Goal: Task Accomplishment & Management: Manage account settings

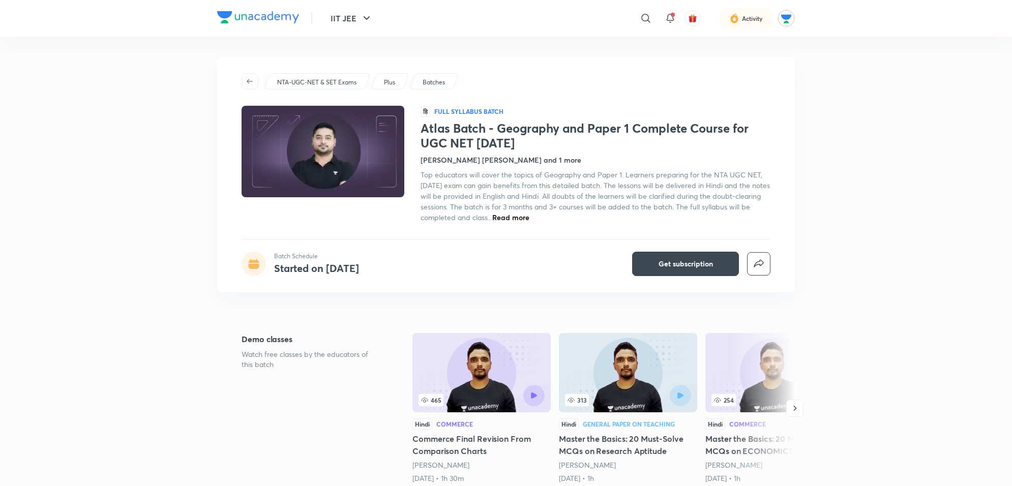
drag, startPoint x: 0, startPoint y: 0, endPoint x: 877, endPoint y: 209, distance: 901.8
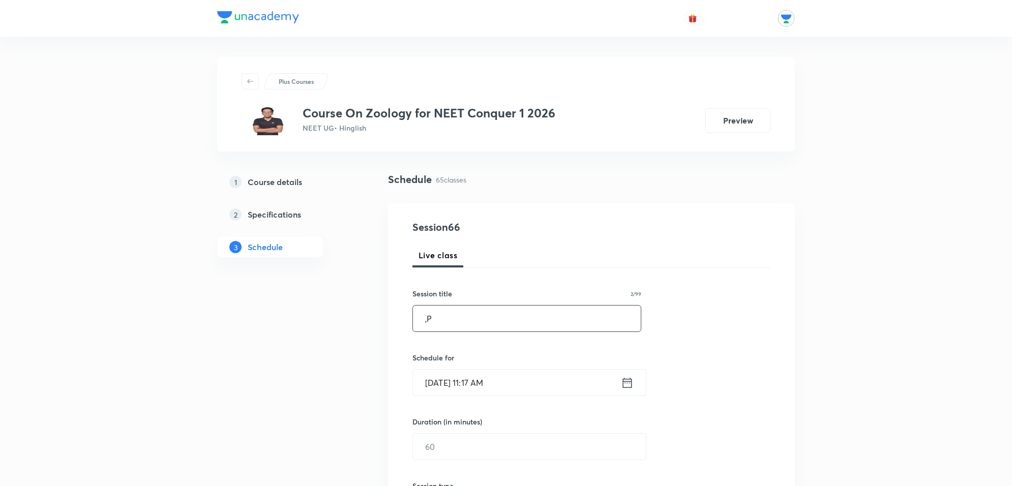
type input ","
type input "LOCOMOTION AND MOVEMENT"
click at [579, 391] on input "Oct 8, 2025, 11:17 AM" at bounding box center [517, 383] width 208 height 26
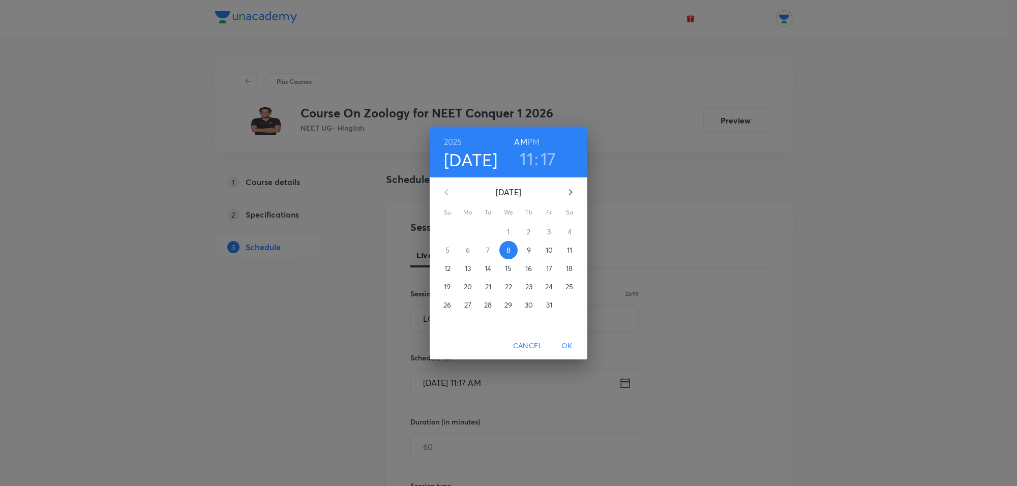
click at [535, 137] on h6 "PM" at bounding box center [533, 142] width 12 height 14
click at [529, 159] on h3 "11" at bounding box center [527, 158] width 14 height 21
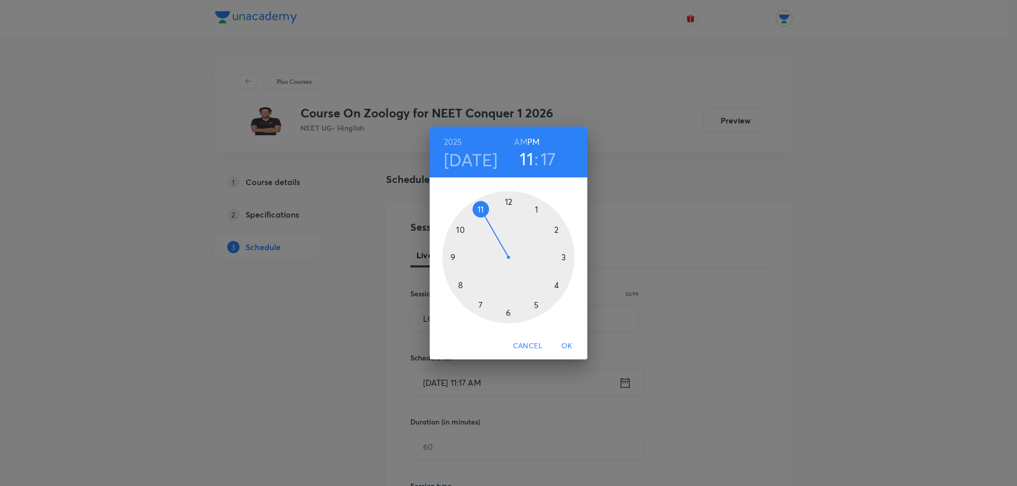
click at [508, 201] on div at bounding box center [508, 257] width 132 height 132
click at [461, 283] on div at bounding box center [508, 257] width 132 height 132
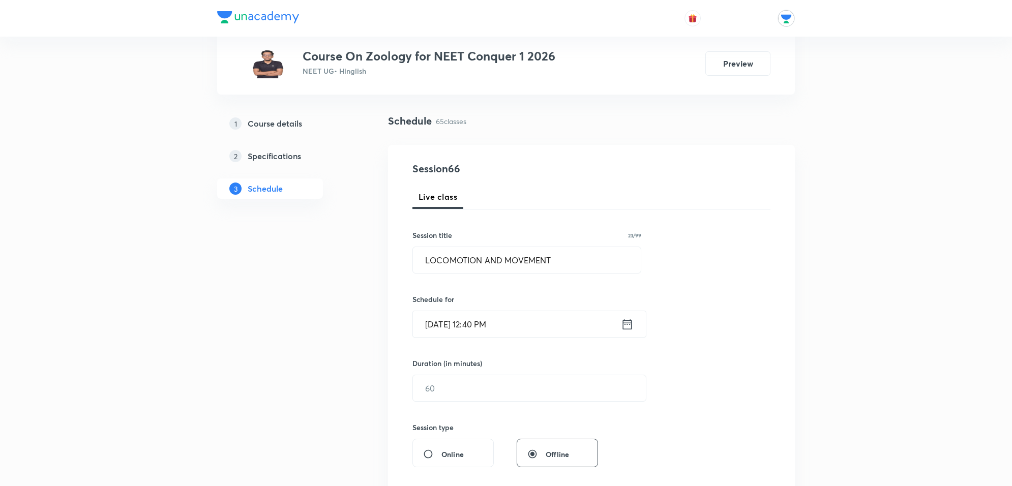
scroll to position [127, 0]
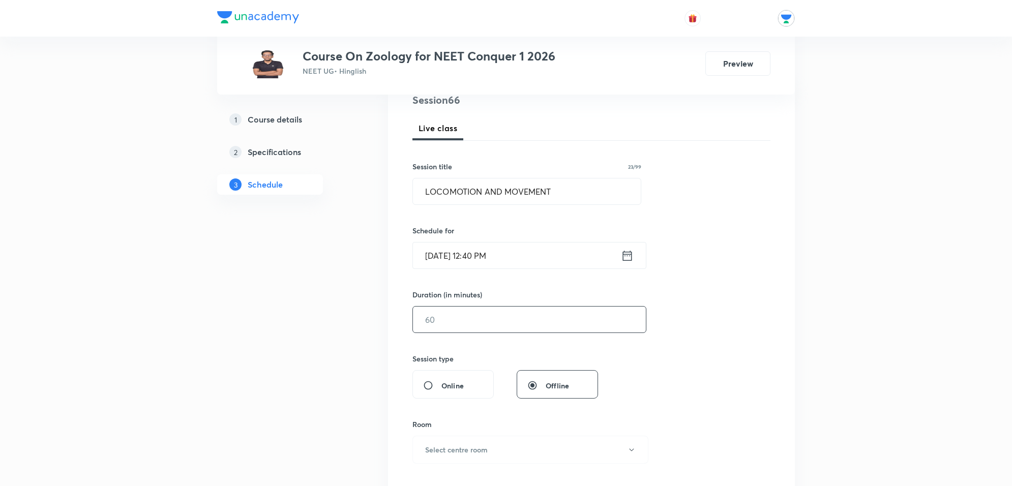
click at [484, 320] on input "text" at bounding box center [529, 320] width 233 height 26
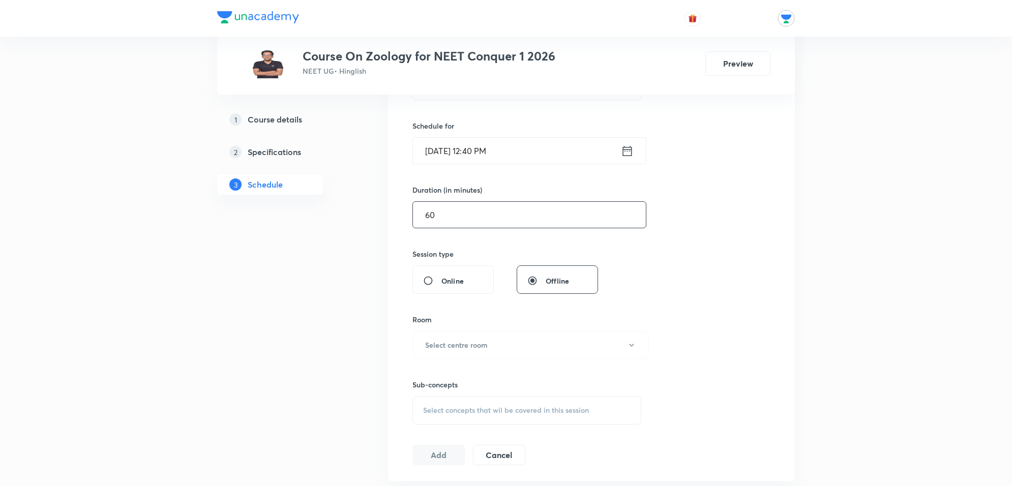
scroll to position [254, 0]
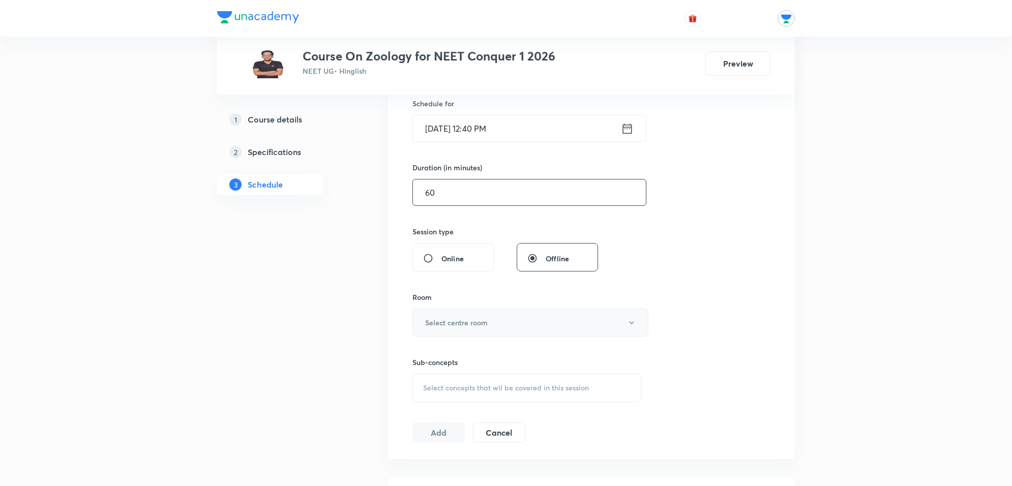
type input "60"
click at [506, 323] on button "Select centre room" at bounding box center [530, 323] width 236 height 28
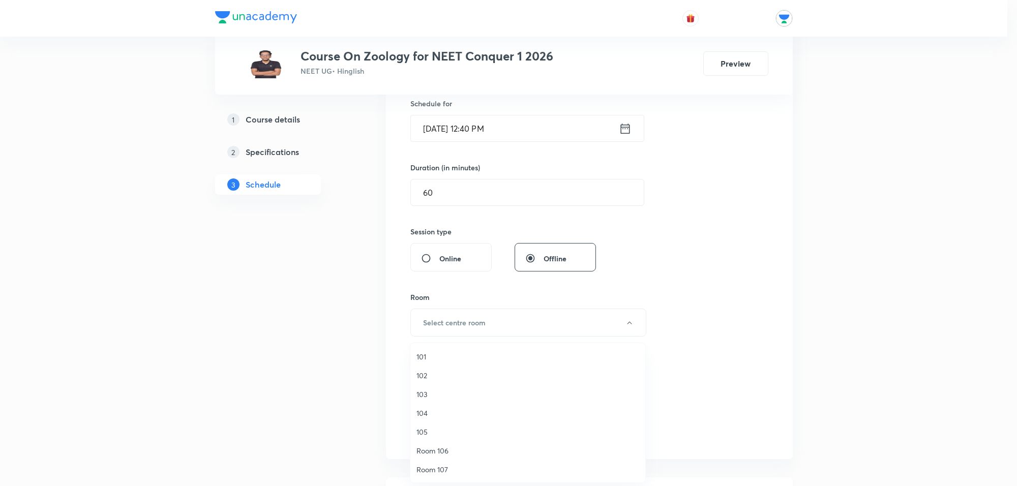
click at [421, 410] on span "104" at bounding box center [527, 413] width 223 height 11
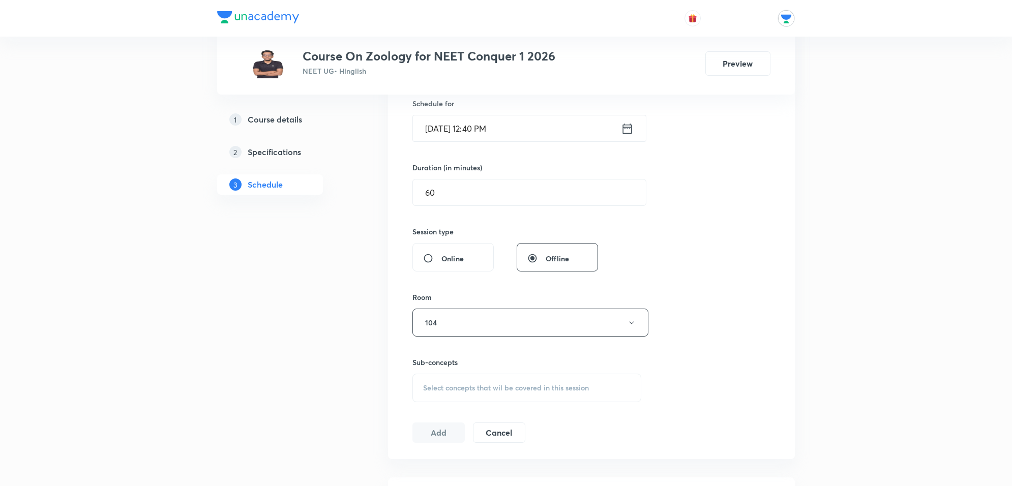
click at [484, 387] on span "Select concepts that wil be covered in this session" at bounding box center [506, 388] width 166 height 8
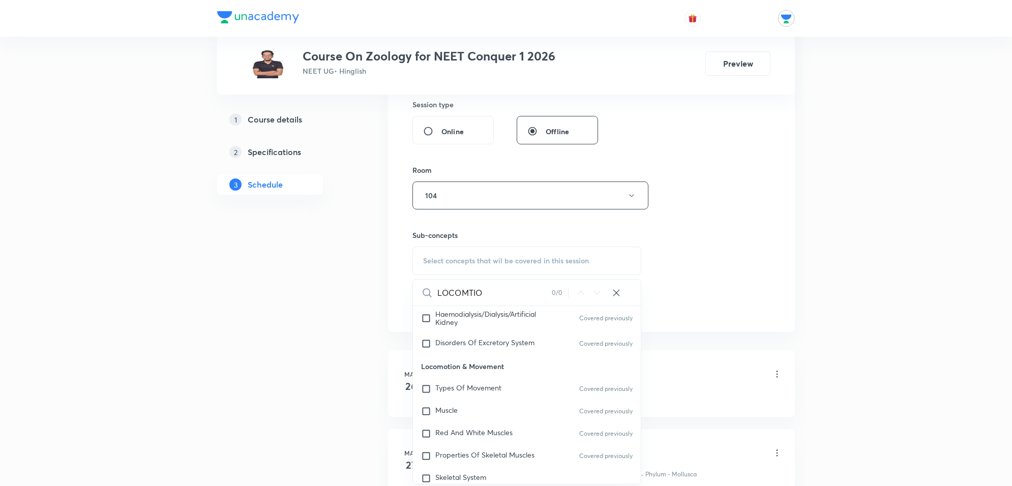
scroll to position [1742, 0]
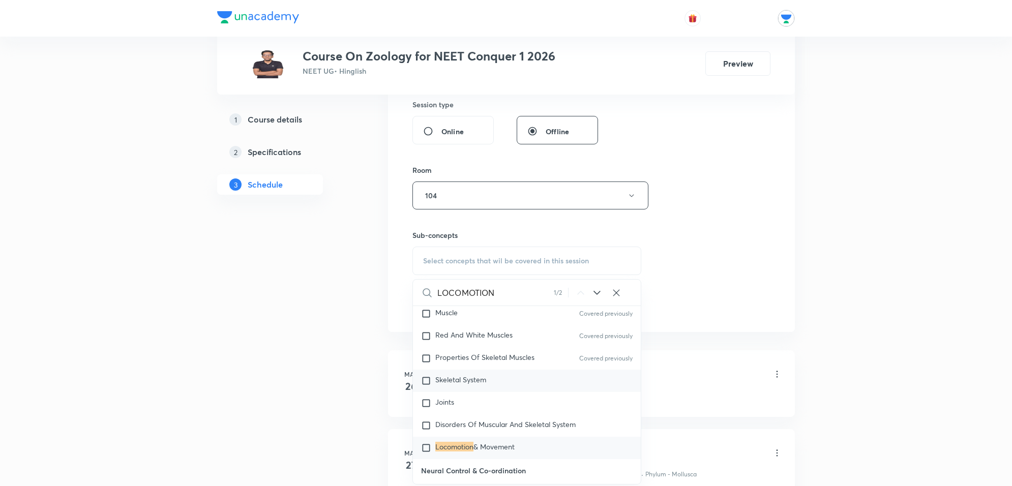
type input "LOCOMOTION"
click at [482, 375] on span "Skeletal System" at bounding box center [460, 380] width 51 height 10
checkbox input "true"
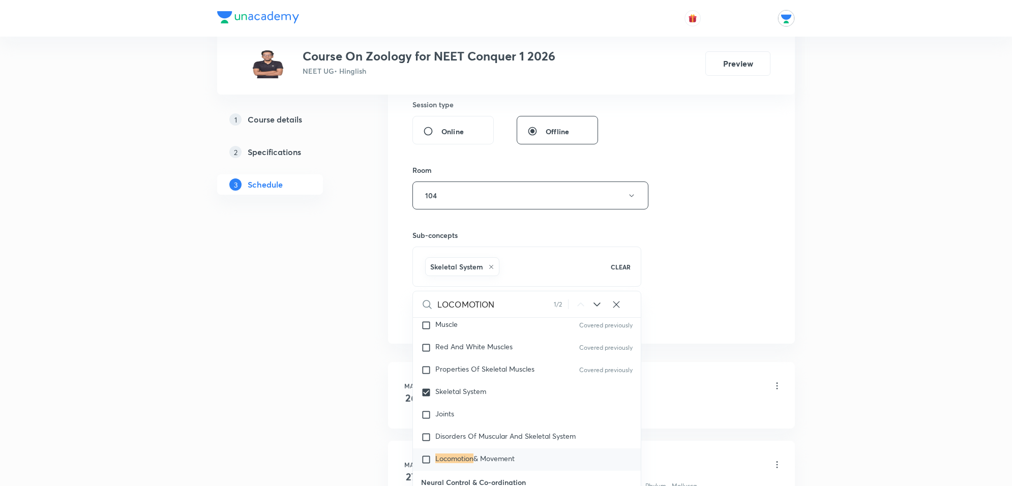
click at [731, 252] on div "Session 66 Live class Session title 23/99 LOCOMOTION AND MOVEMENT ​ Schedule fo…" at bounding box center [591, 82] width 358 height 489
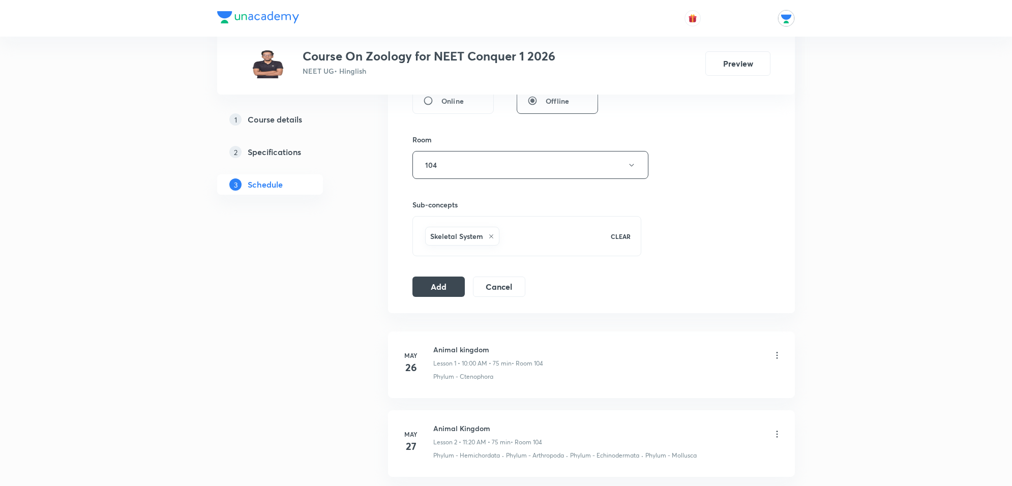
scroll to position [445, 0]
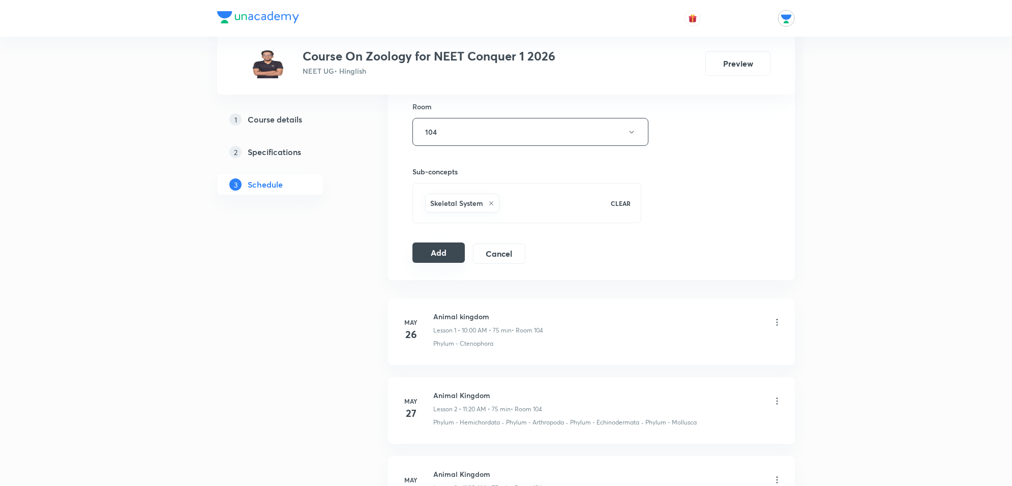
click at [428, 255] on button "Add" at bounding box center [438, 253] width 52 height 20
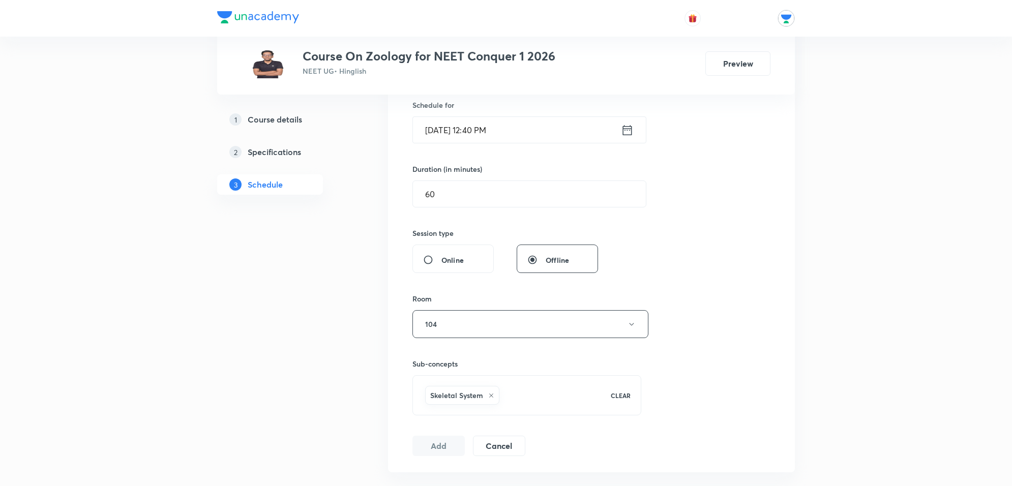
scroll to position [0, 0]
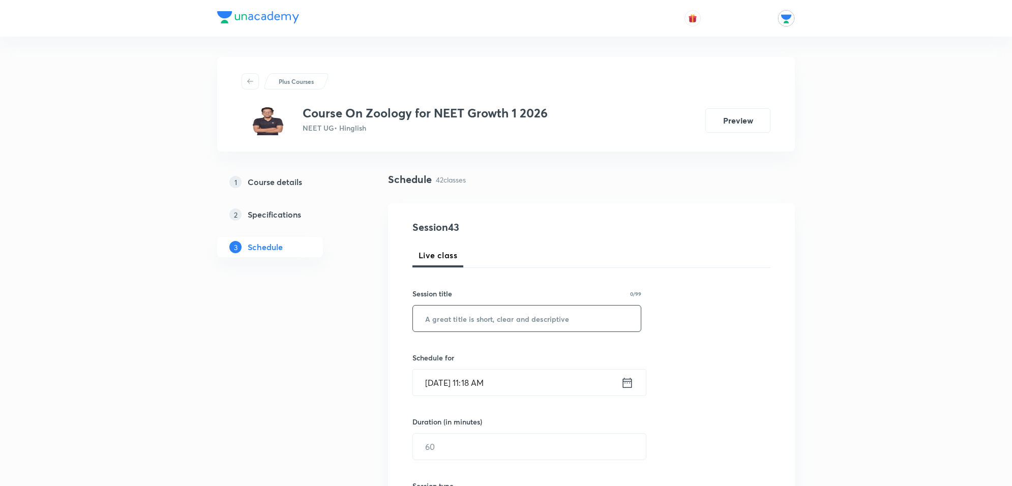
click at [555, 316] on input "text" at bounding box center [527, 319] width 228 height 26
type input "B"
type input "BIOMOLECULES REVISION"
click at [544, 390] on input "Oct 8, 2025, 11:18 AM" at bounding box center [517, 383] width 208 height 26
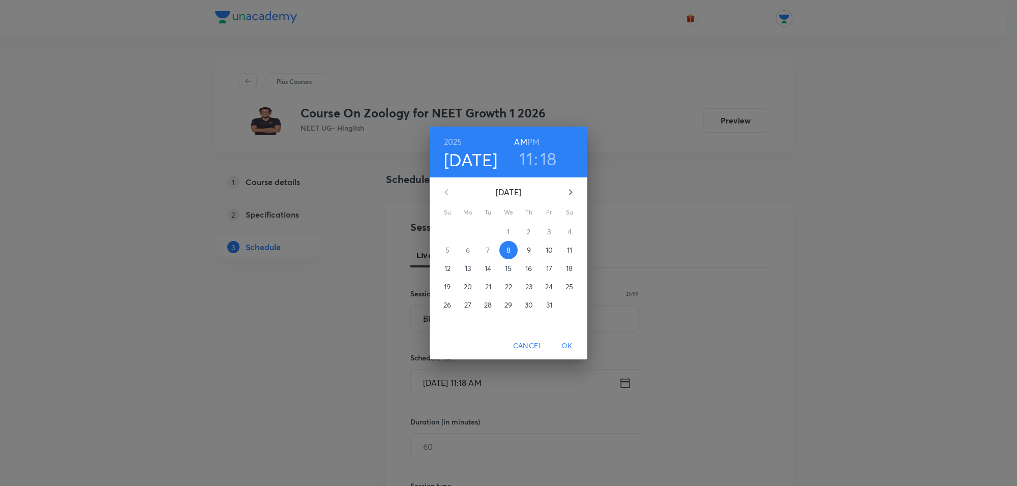
click at [535, 138] on h6 "PM" at bounding box center [533, 142] width 12 height 14
click at [529, 158] on h3 "11" at bounding box center [526, 158] width 14 height 21
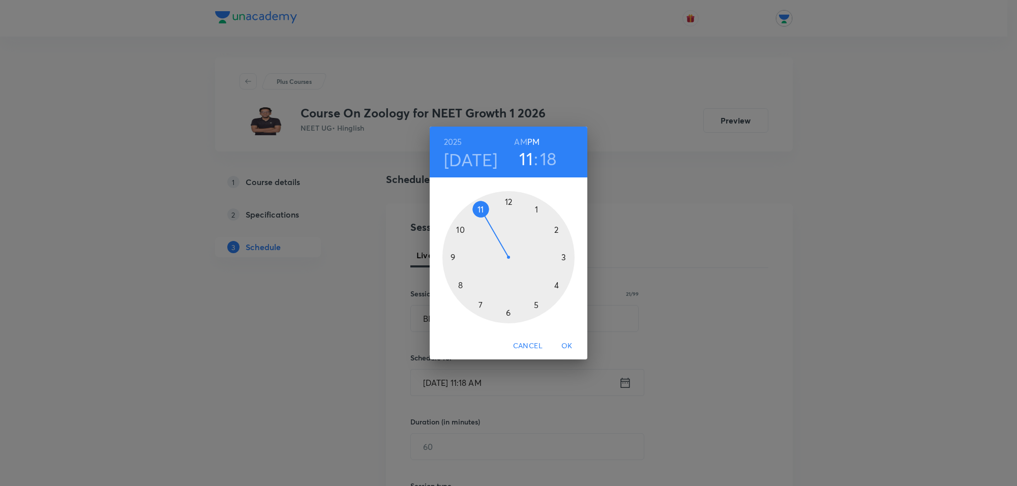
click at [507, 313] on div at bounding box center [508, 257] width 132 height 132
click at [557, 229] on div at bounding box center [508, 257] width 132 height 132
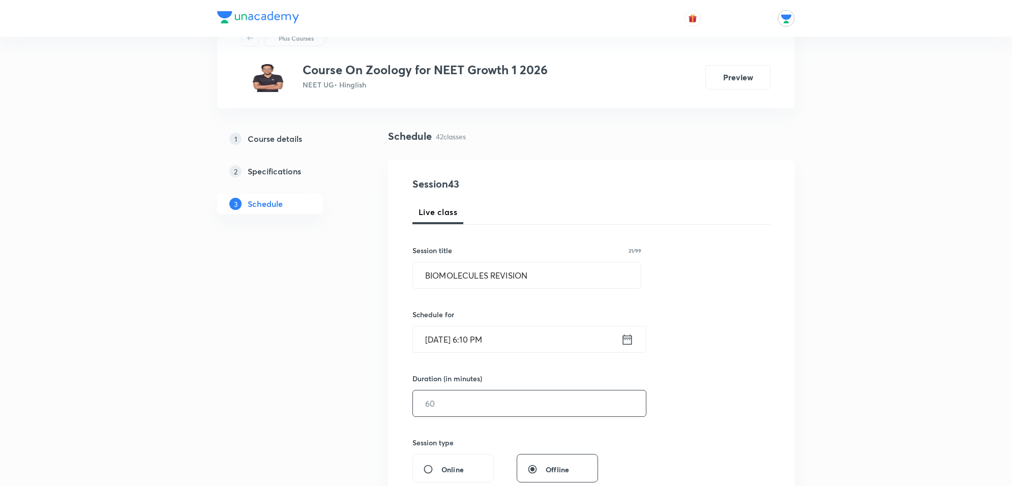
scroll to position [64, 0]
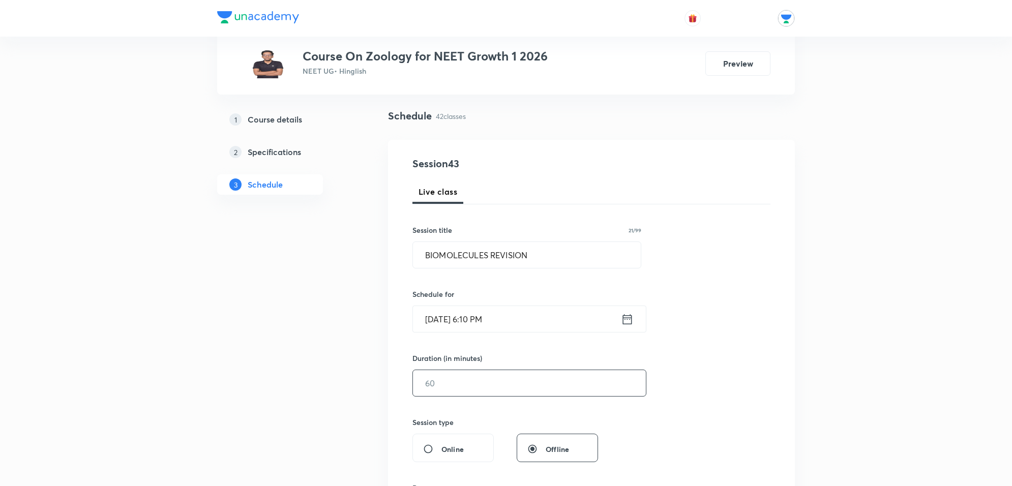
click at [519, 383] on input "text" at bounding box center [529, 383] width 233 height 26
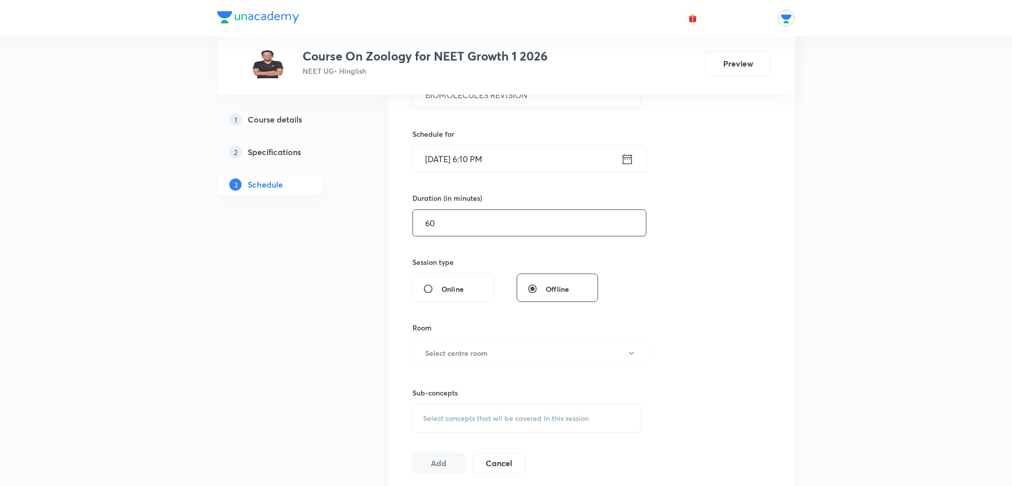
scroll to position [254, 0]
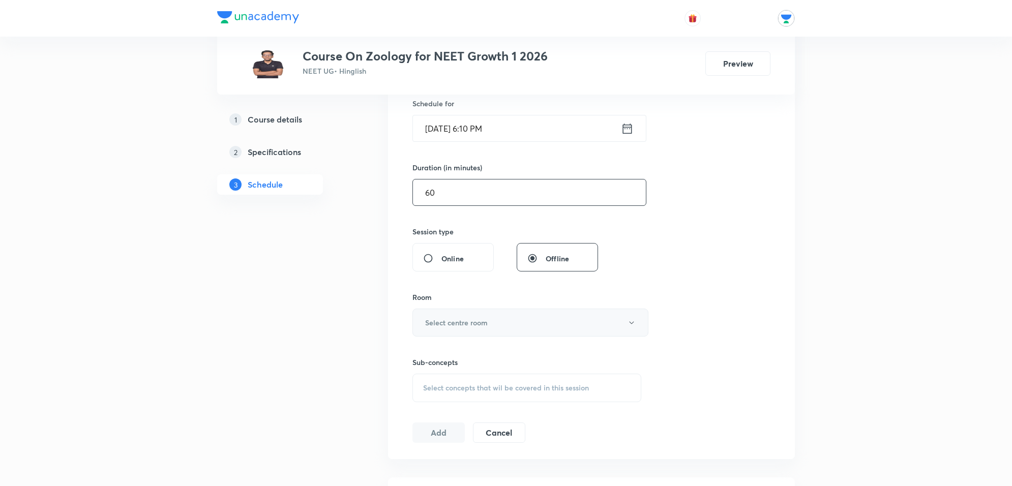
type input "60"
click at [499, 326] on button "Select centre room" at bounding box center [530, 323] width 236 height 28
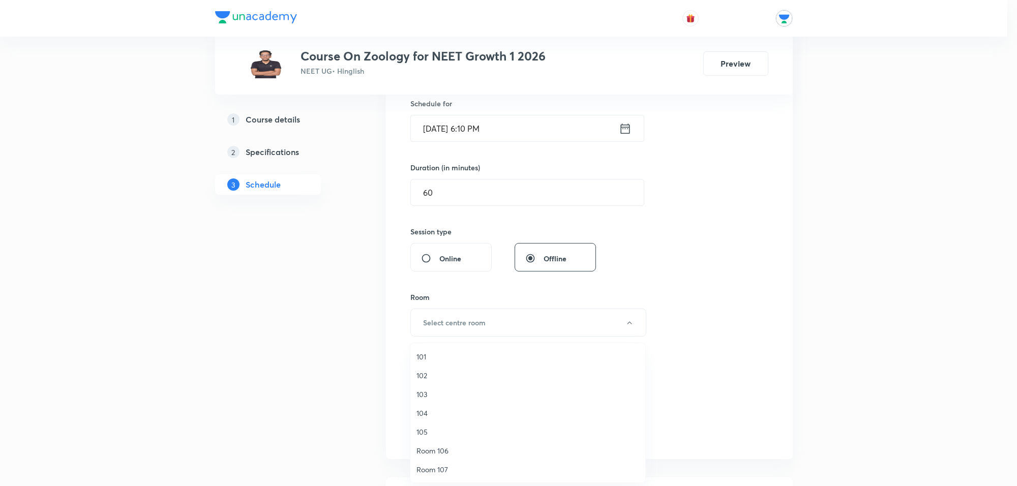
click at [425, 413] on span "104" at bounding box center [527, 413] width 223 height 11
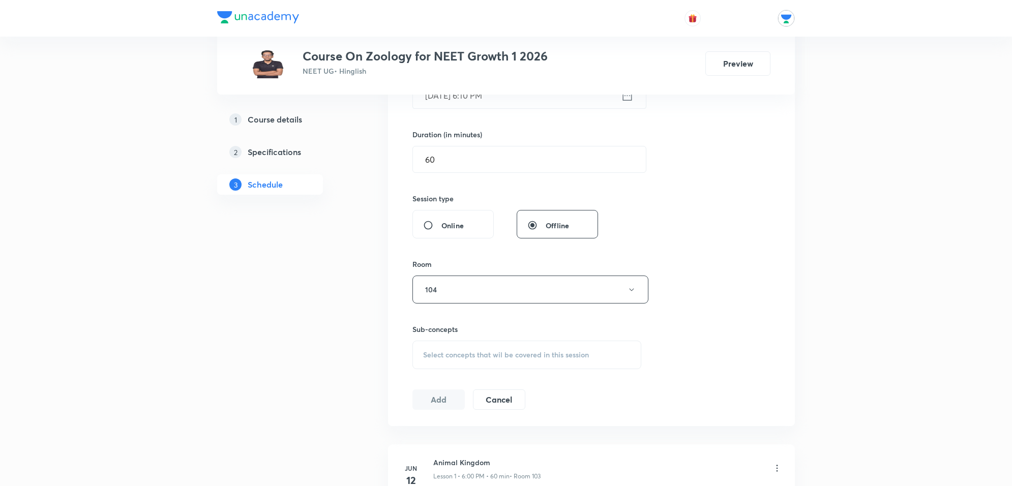
scroll to position [318, 0]
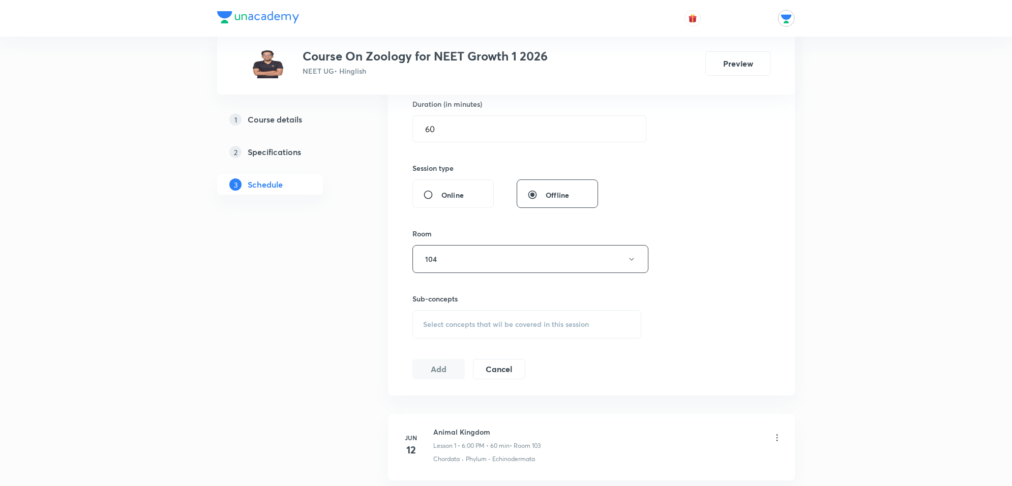
click at [524, 323] on span "Select concepts that wil be covered in this session" at bounding box center [506, 324] width 166 height 8
type input "BO"
drag, startPoint x: 523, startPoint y: 346, endPoint x: 500, endPoint y: 363, distance: 28.1
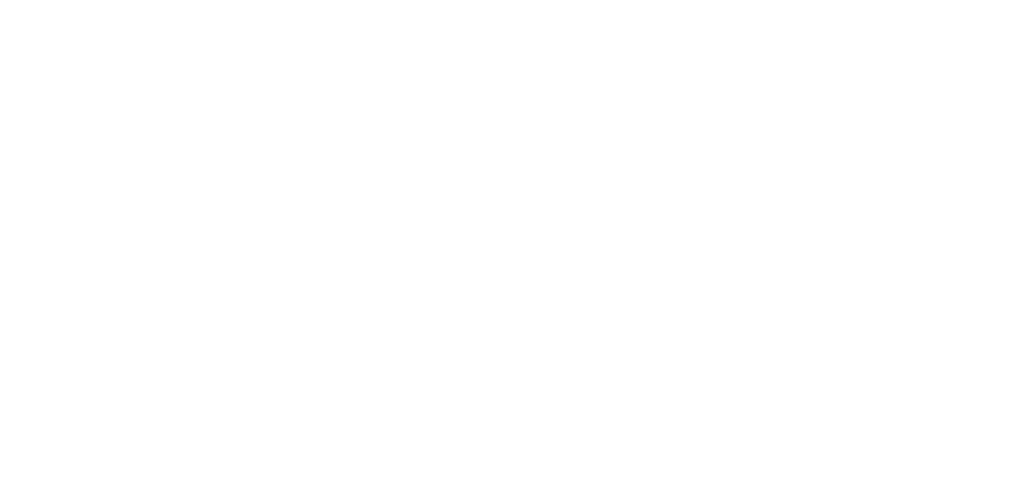
scroll to position [0, 0]
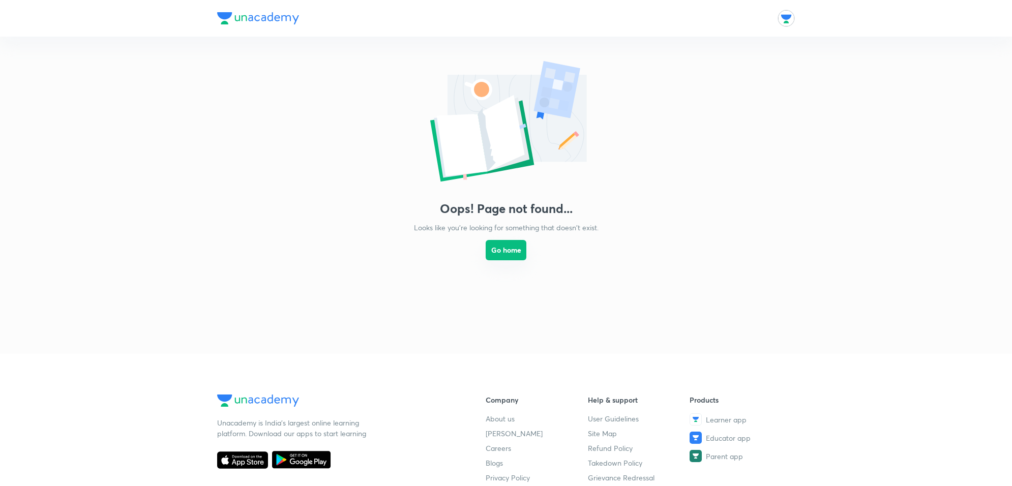
click at [499, 257] on button "Go home" at bounding box center [506, 250] width 41 height 20
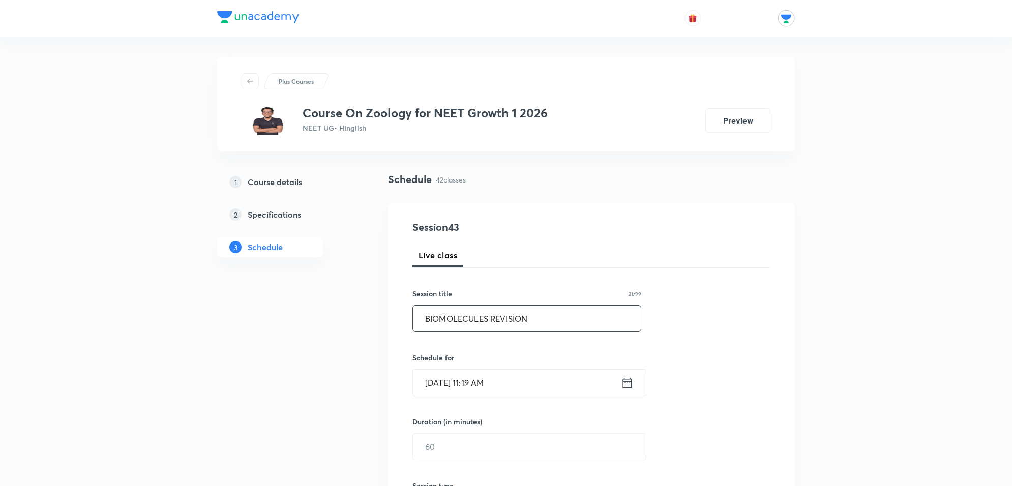
type input "BIOMOLECULES REVISION"
click at [514, 375] on input "Oct 8, 2025, 11:19 AM" at bounding box center [517, 383] width 208 height 26
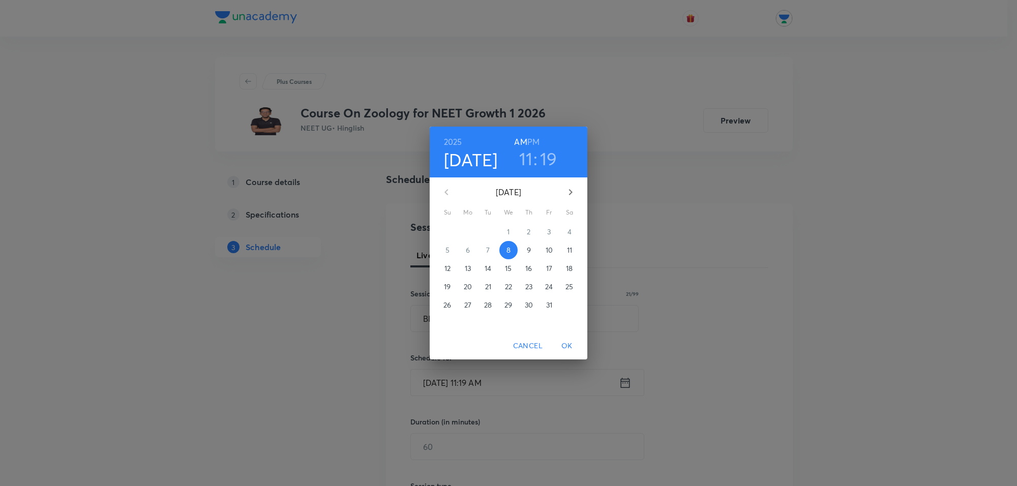
click at [537, 141] on h6 "PM" at bounding box center [533, 142] width 12 height 14
click at [528, 154] on h3 "11" at bounding box center [526, 158] width 14 height 21
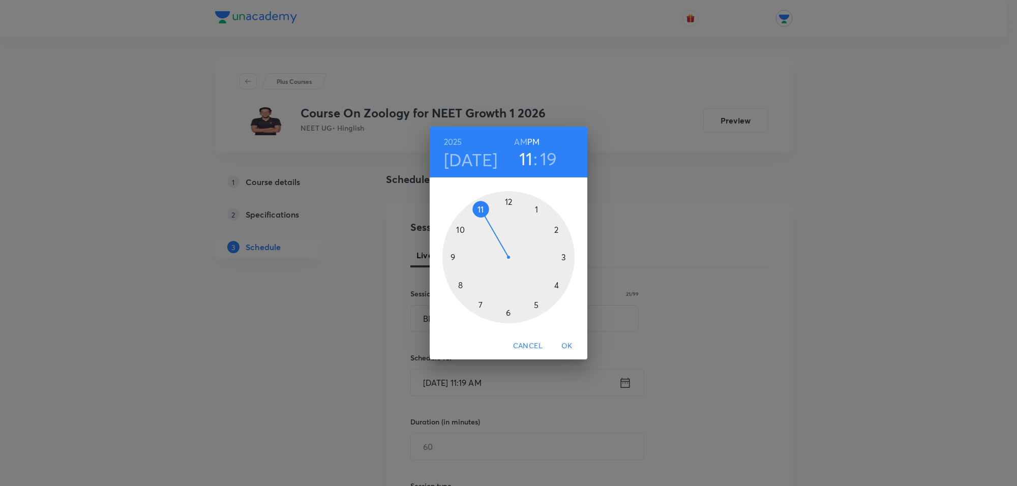
click at [506, 200] on div at bounding box center [508, 257] width 132 height 132
click at [522, 158] on h3 "12" at bounding box center [526, 158] width 16 height 21
click at [507, 313] on div at bounding box center [508, 257] width 132 height 132
click at [557, 229] on div at bounding box center [508, 257] width 132 height 132
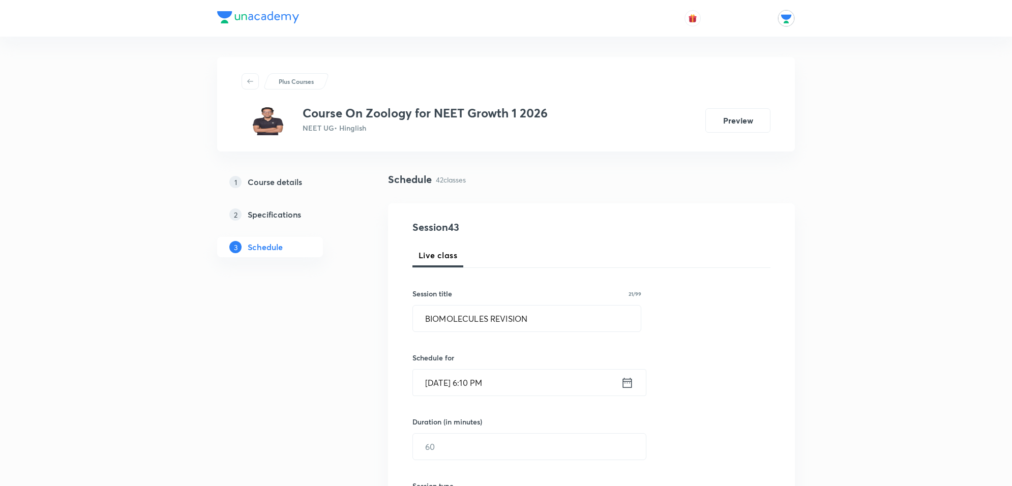
click at [498, 433] on div "Duration (in minutes) ​" at bounding box center [505, 438] width 186 height 44
click at [499, 445] on input "text" at bounding box center [529, 447] width 233 height 26
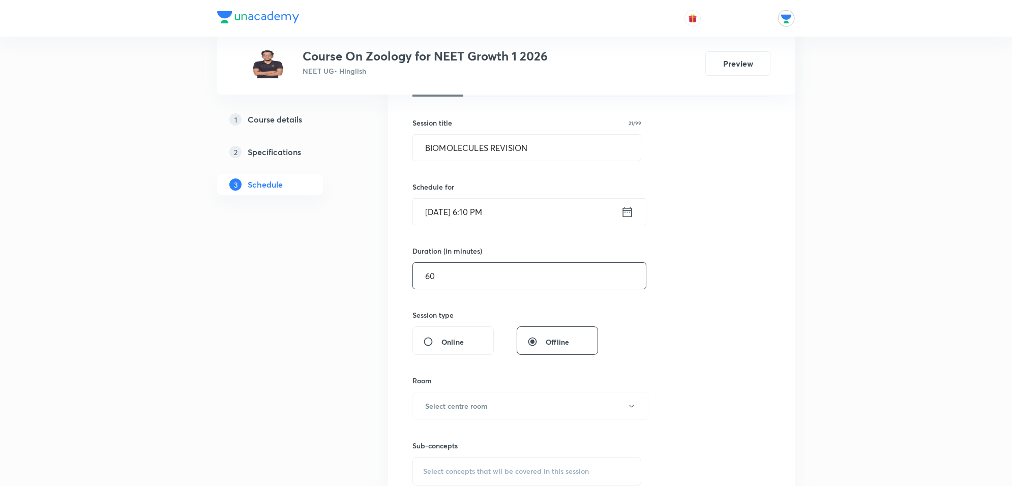
scroll to position [254, 0]
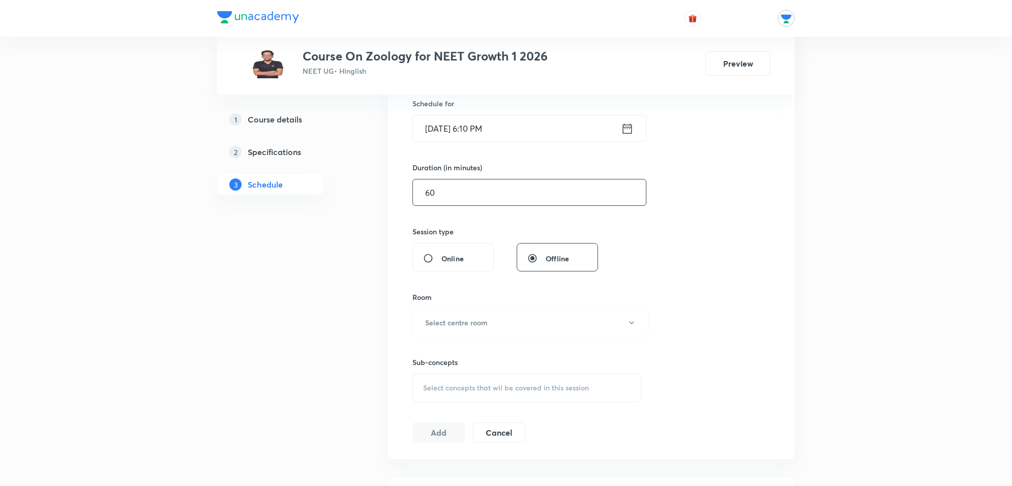
type input "60"
click at [488, 308] on div "Room Select centre room" at bounding box center [526, 314] width 229 height 45
click at [489, 326] on button "Select centre room" at bounding box center [530, 323] width 236 height 28
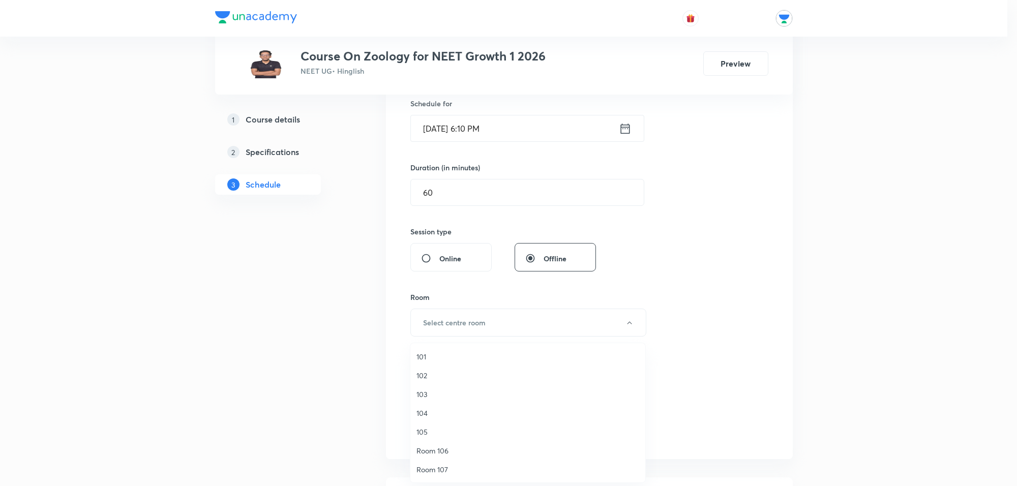
click at [417, 413] on span "104" at bounding box center [527, 413] width 223 height 11
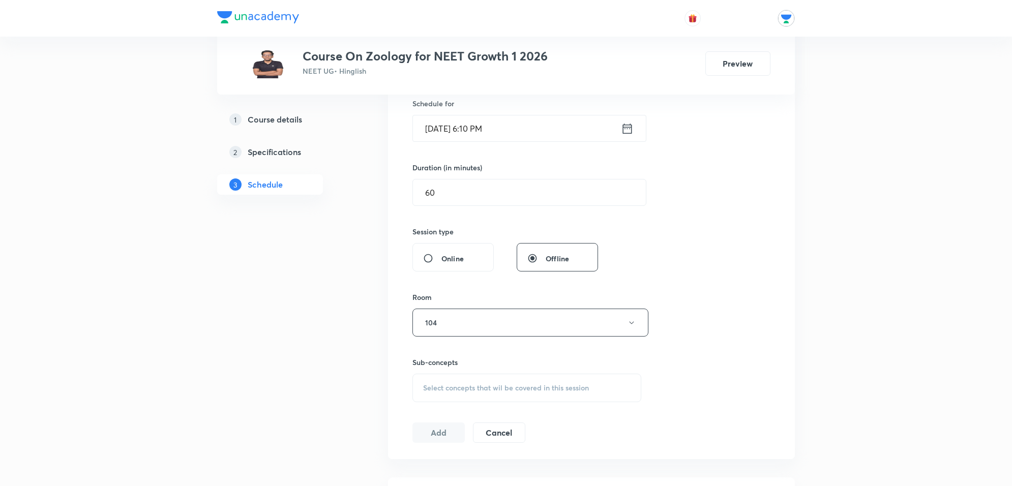
scroll to position [318, 0]
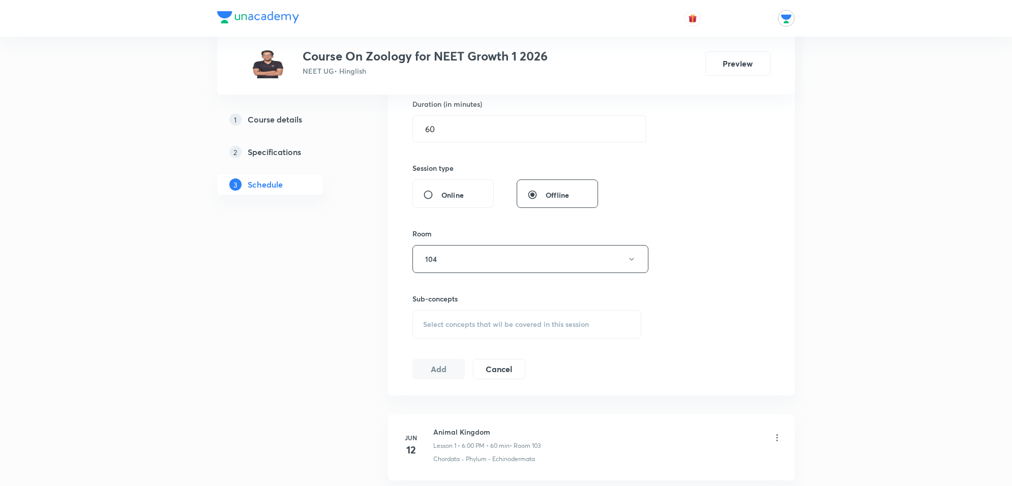
click at [514, 324] on span "Select concepts that wil be covered in this session" at bounding box center [506, 324] width 166 height 8
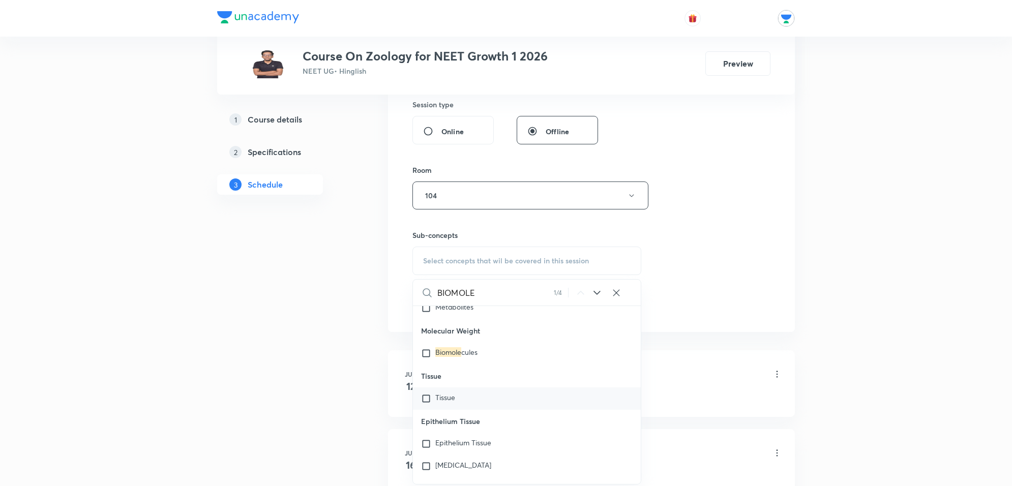
scroll to position [11106, 0]
type input "BIOMOLE"
click at [600, 291] on icon at bounding box center [597, 293] width 12 height 12
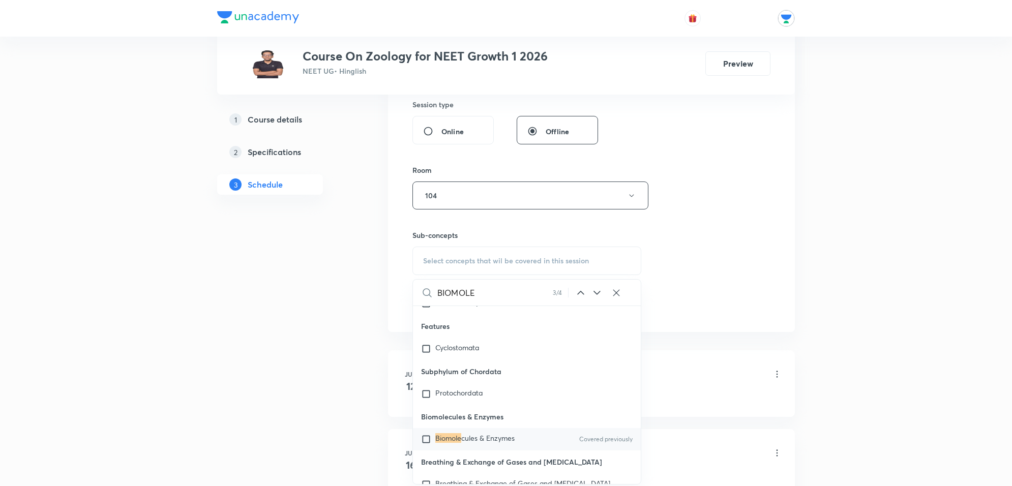
scroll to position [14090, 0]
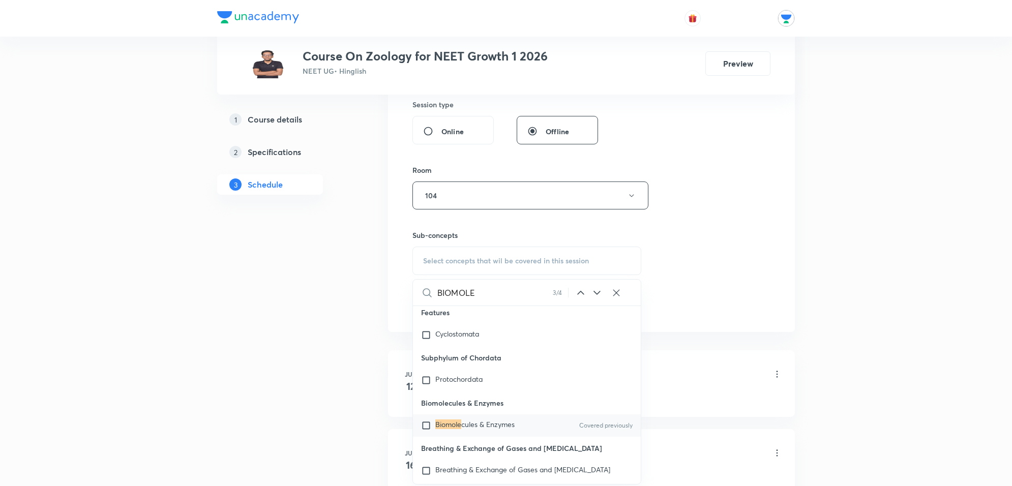
click at [600, 291] on icon at bounding box center [597, 293] width 12 height 12
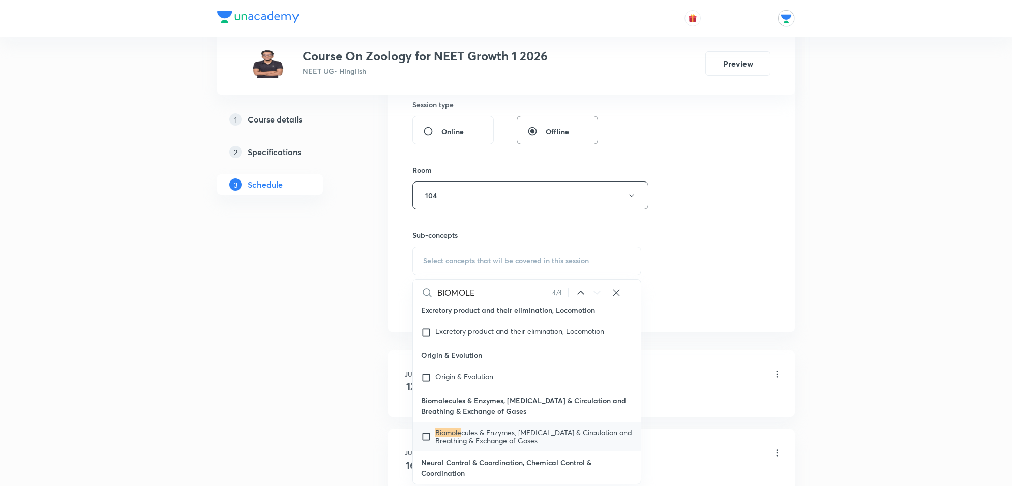
scroll to position [14327, 0]
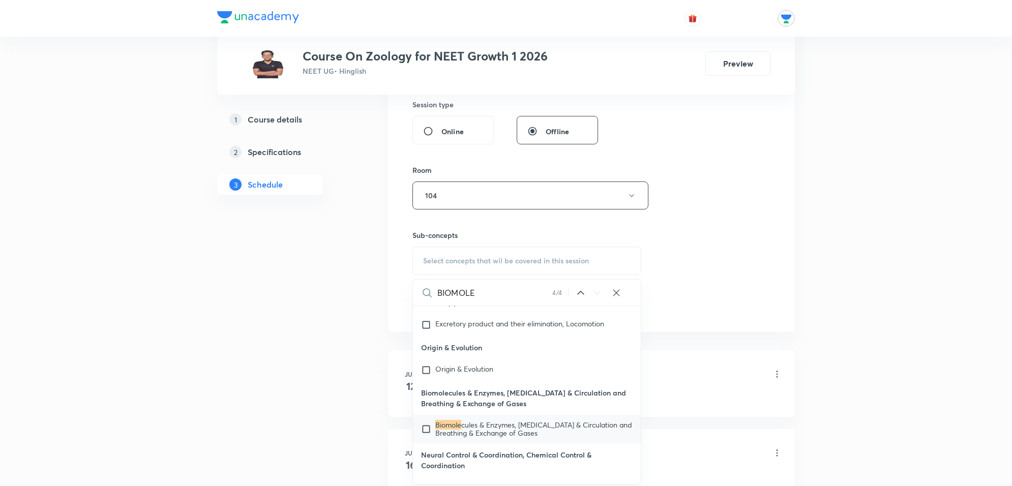
click at [598, 292] on icon at bounding box center [597, 293] width 12 height 12
click at [577, 299] on icon at bounding box center [581, 293] width 12 height 12
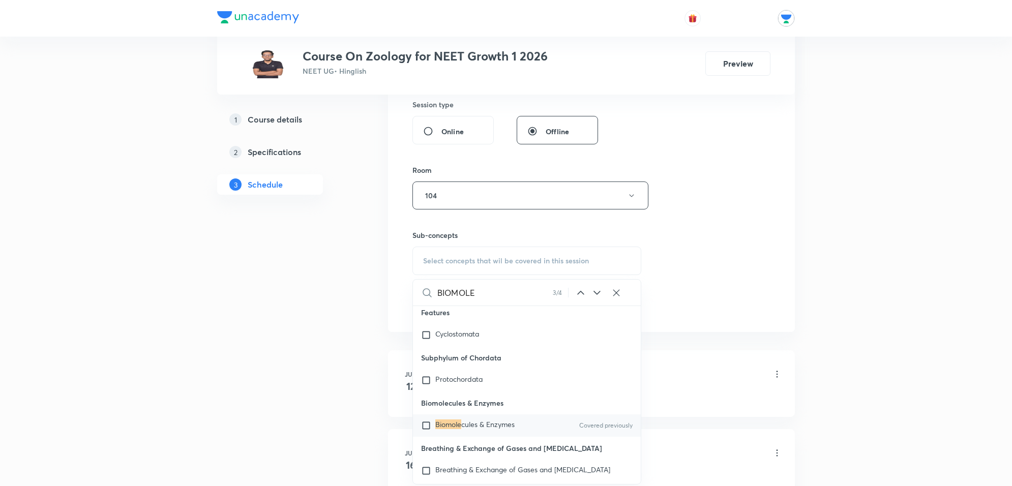
click at [578, 298] on icon at bounding box center [581, 293] width 12 height 12
click at [426, 430] on input "checkbox" at bounding box center [428, 425] width 14 height 10
checkbox input "true"
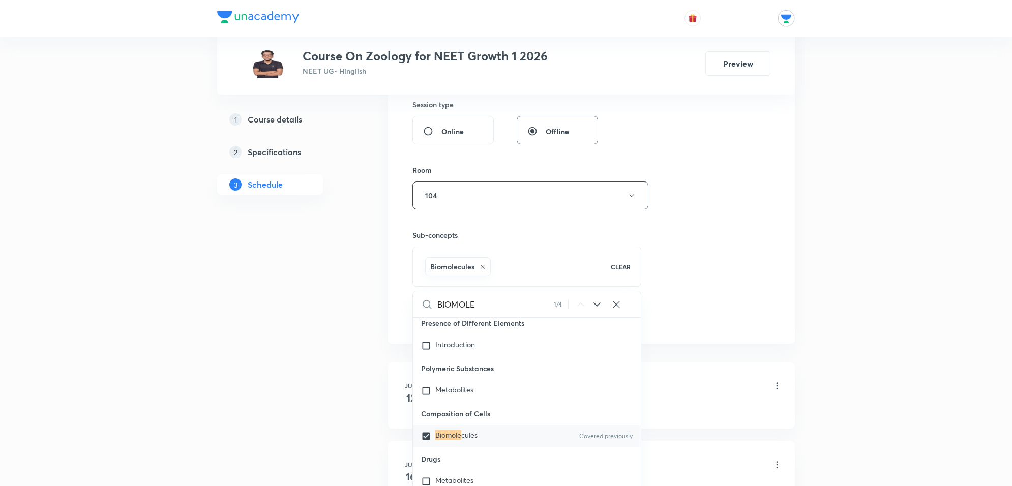
click at [708, 257] on div "Session 43 Live class Session title 21/99 BIOMOLECULES REVISION ​ Schedule for …" at bounding box center [591, 82] width 358 height 489
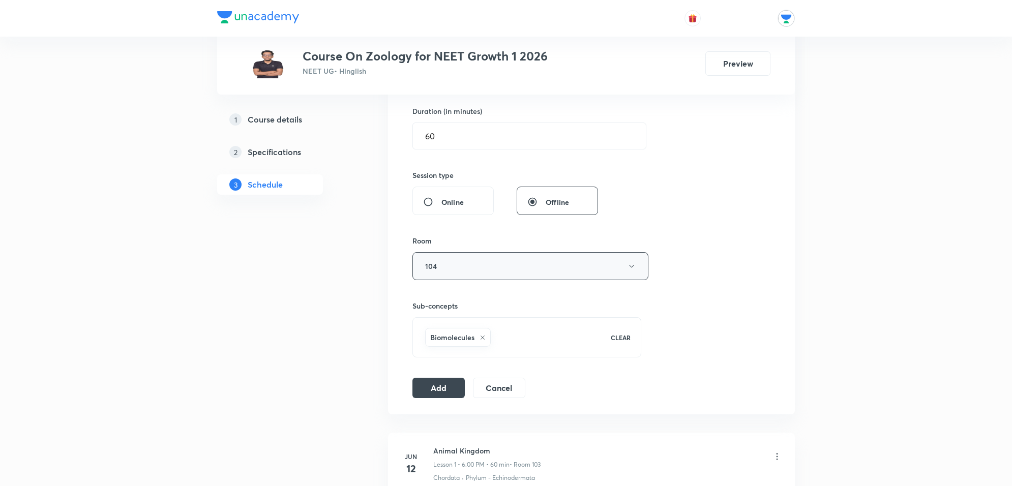
scroll to position [445, 0]
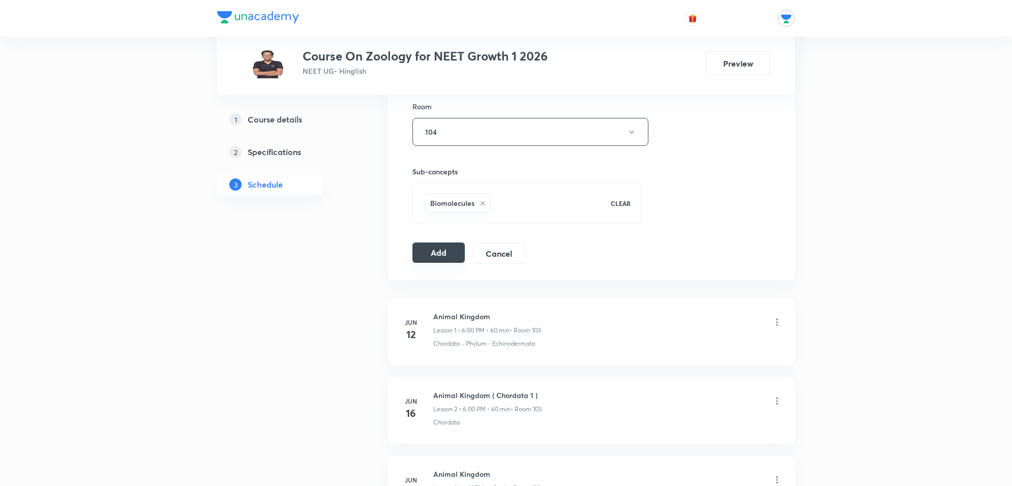
click at [433, 252] on button "Add" at bounding box center [438, 253] width 52 height 20
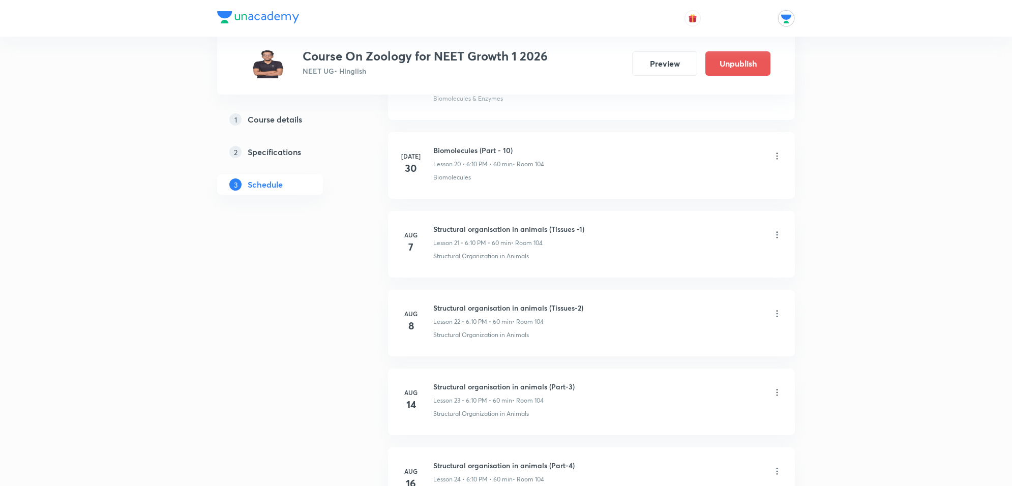
scroll to position [0, 0]
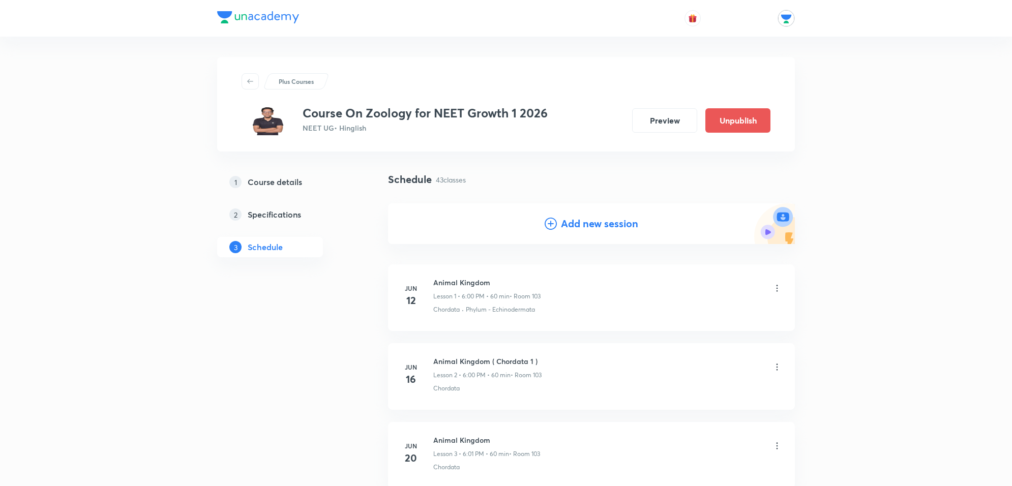
drag, startPoint x: 366, startPoint y: 128, endPoint x: 301, endPoint y: 123, distance: 65.2
click at [301, 123] on div "Course On Zoology for NEET Growth 1 2026 NEET UG • Hinglish" at bounding box center [395, 120] width 306 height 29
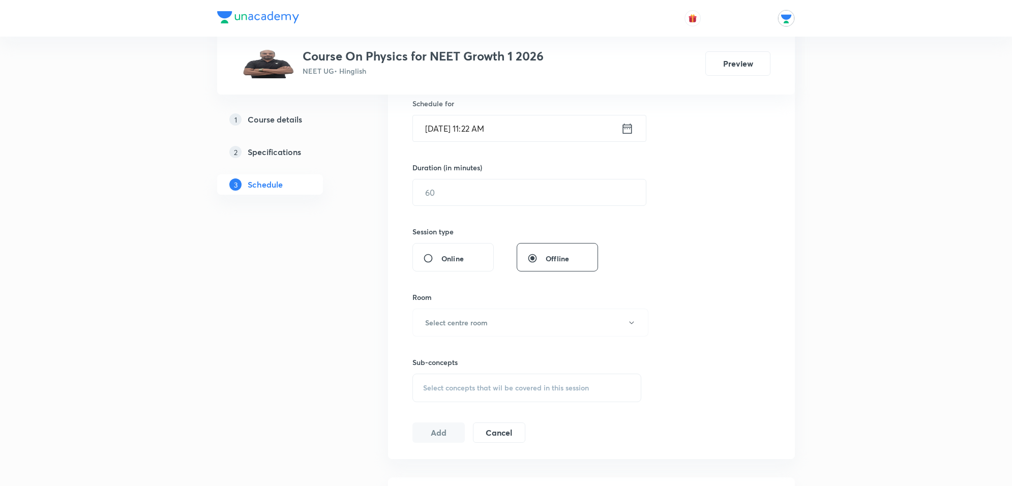
scroll to position [408, 0]
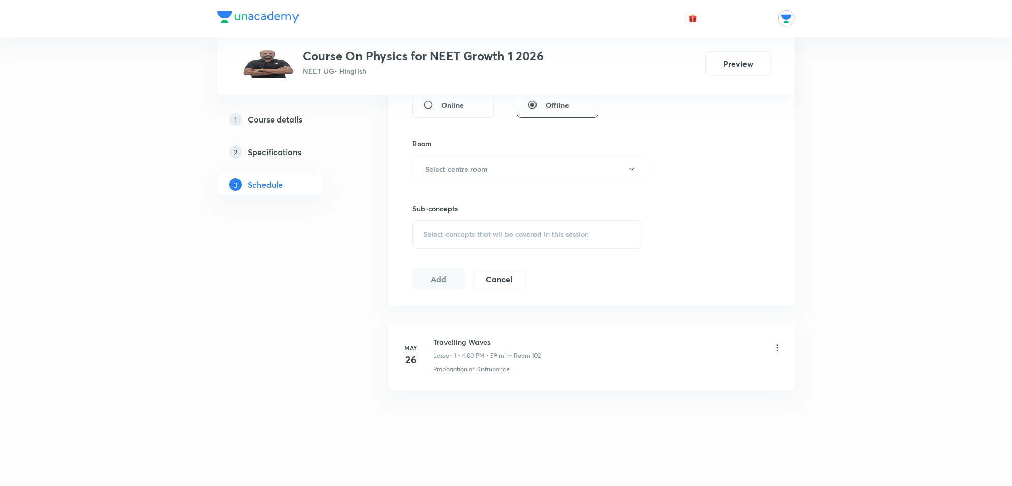
drag, startPoint x: 822, startPoint y: 415, endPoint x: 787, endPoint y: 262, distance: 157.5
click at [1008, 421] on div "Plus Courses Course On Physics for NEET Growth 1 2026 NEET UG • Hinglish Previe…" at bounding box center [506, 39] width 1012 height 894
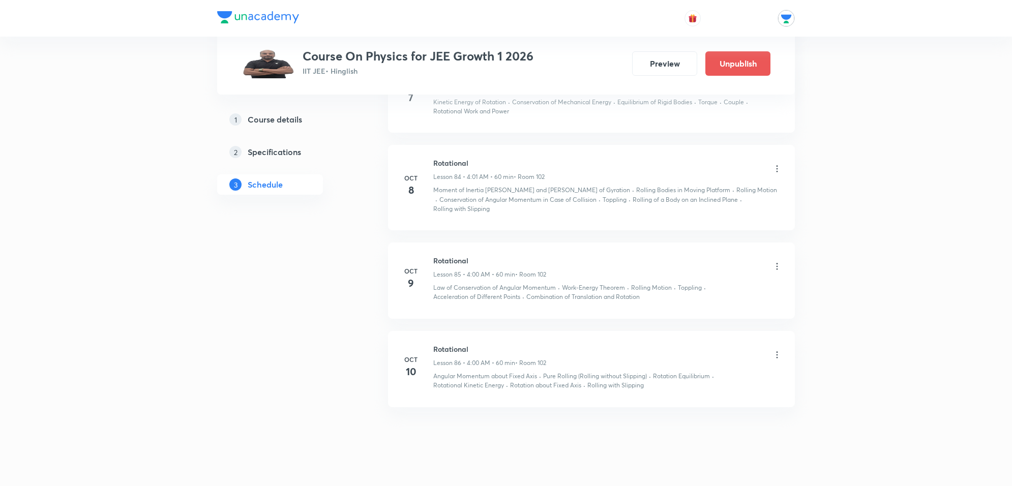
scroll to position [7123, 0]
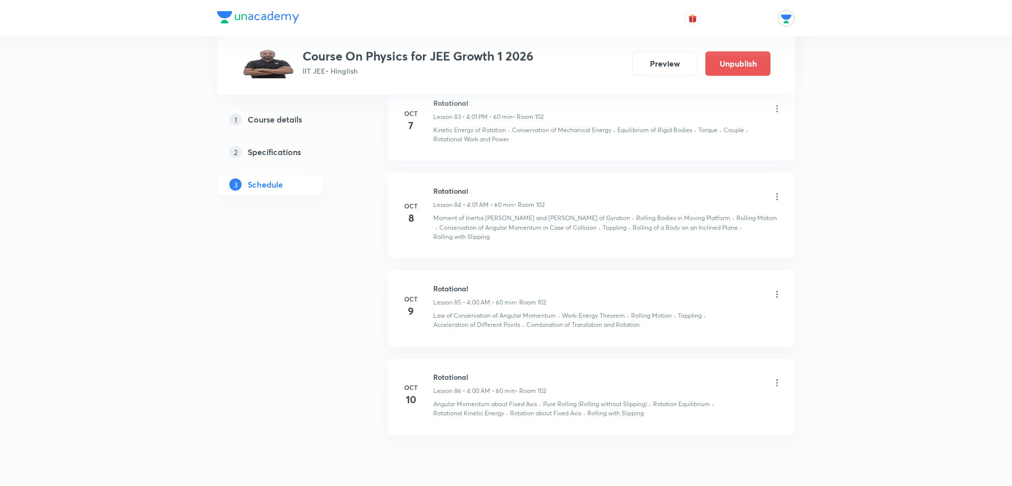
click at [782, 212] on li "[DATE] Rotational Lesson 84 • 4:01 AM • 60 min • Room 102 Moment of Inertia The…" at bounding box center [591, 215] width 407 height 85
click at [773, 202] on icon at bounding box center [777, 197] width 10 height 10
click at [702, 241] on li "Edit" at bounding box center [723, 241] width 111 height 19
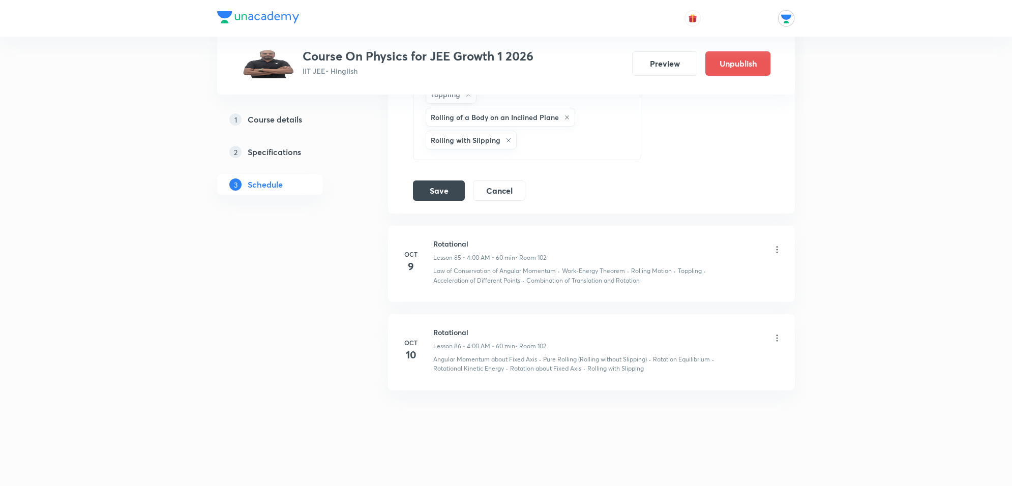
scroll to position [7252, 0]
click at [775, 252] on icon at bounding box center [777, 250] width 10 height 10
click at [776, 247] on icon at bounding box center [777, 249] width 2 height 7
click at [524, 191] on button "Cancel" at bounding box center [499, 189] width 52 height 20
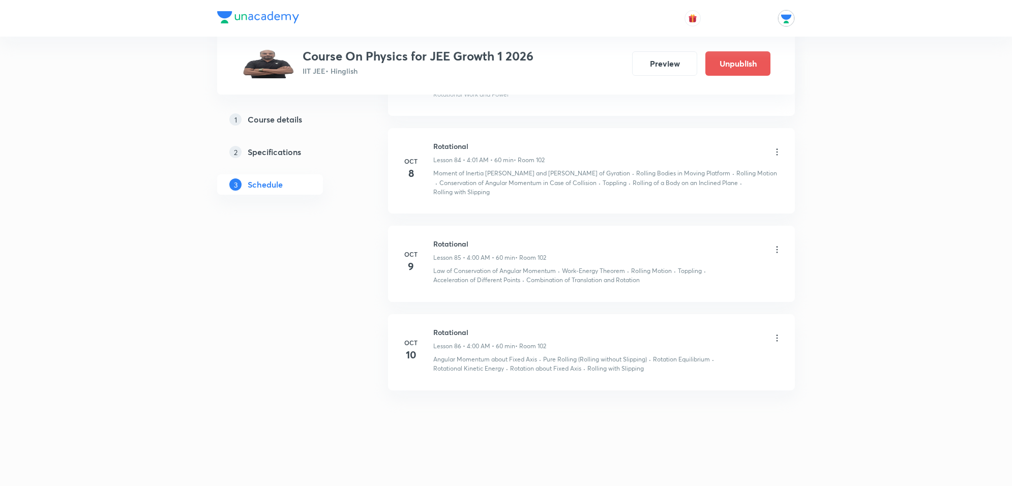
scroll to position [6718, 0]
click at [774, 247] on icon at bounding box center [777, 250] width 10 height 10
click at [695, 274] on li "Edit" at bounding box center [723, 275] width 111 height 19
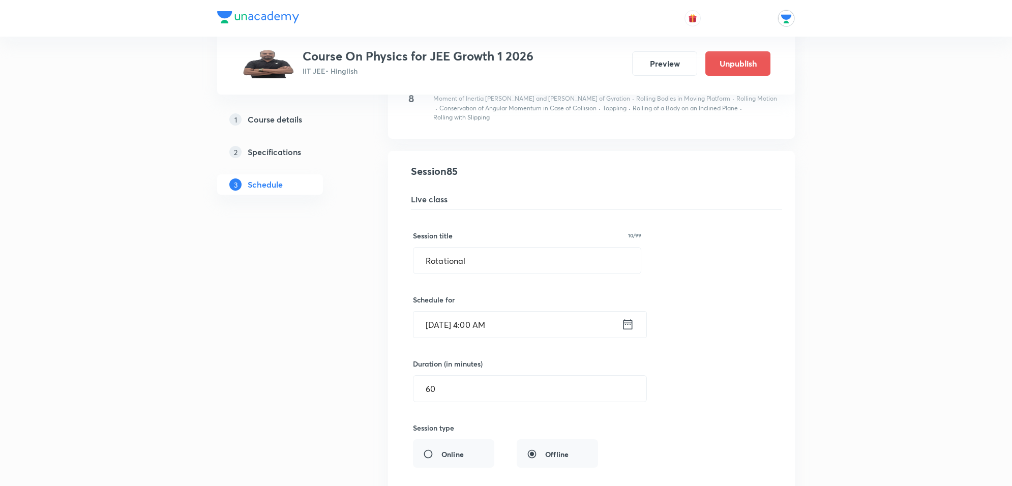
click at [628, 332] on icon at bounding box center [627, 324] width 13 height 14
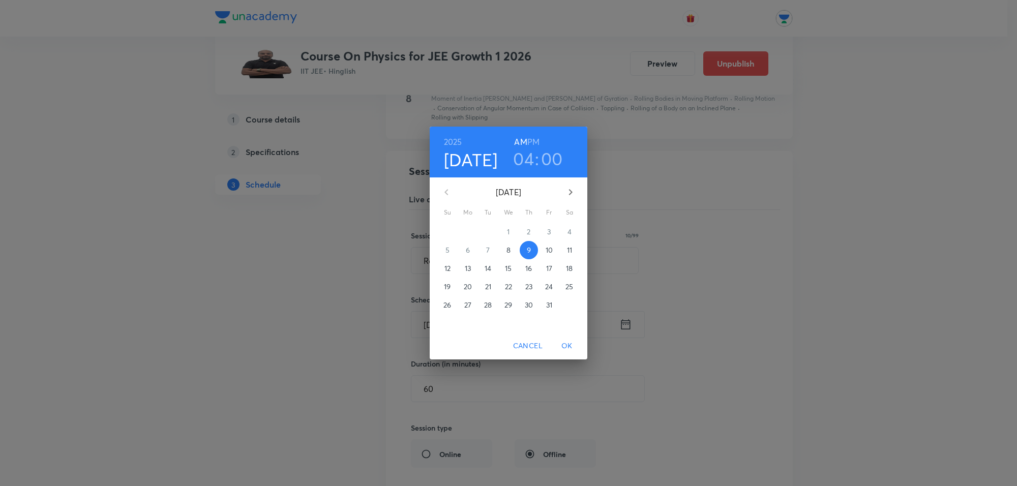
click at [530, 139] on h6 "PM" at bounding box center [533, 142] width 12 height 14
click at [565, 343] on span "OK" at bounding box center [567, 346] width 24 height 13
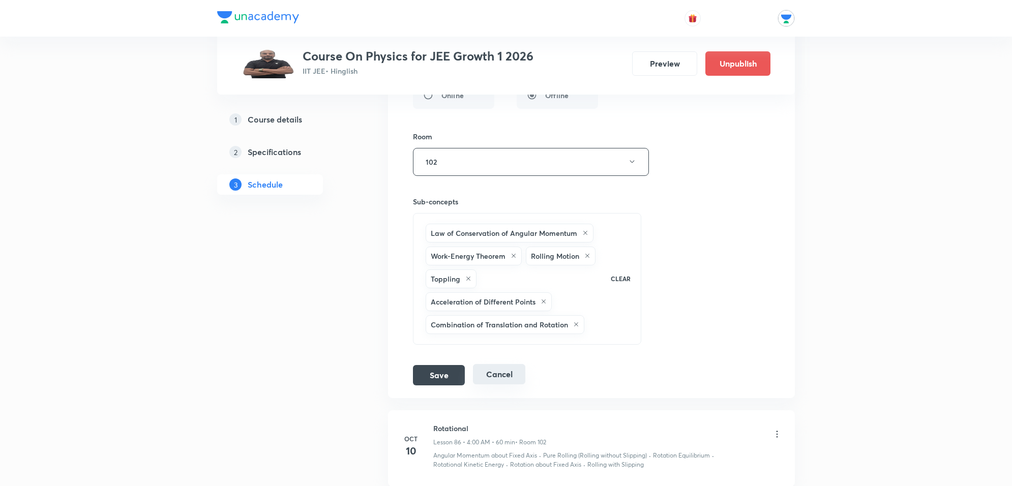
scroll to position [7099, 0]
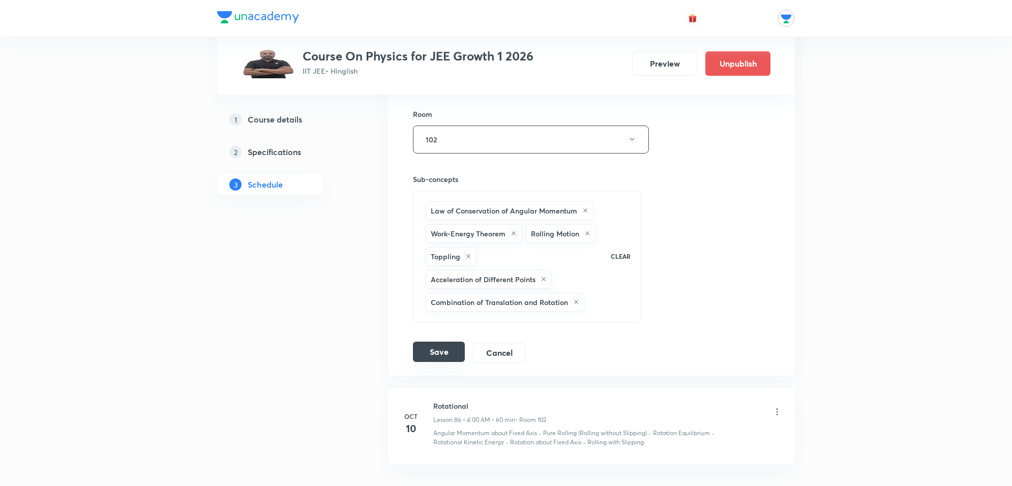
click at [445, 362] on button "Save" at bounding box center [439, 352] width 52 height 20
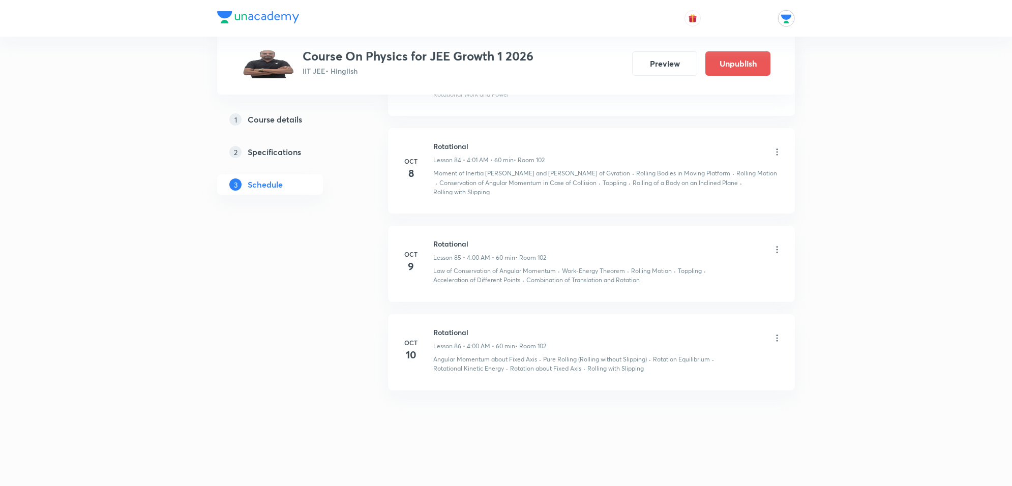
scroll to position [6718, 0]
click at [774, 341] on icon at bounding box center [777, 338] width 10 height 10
click at [676, 364] on p "Edit" at bounding box center [682, 364] width 13 height 11
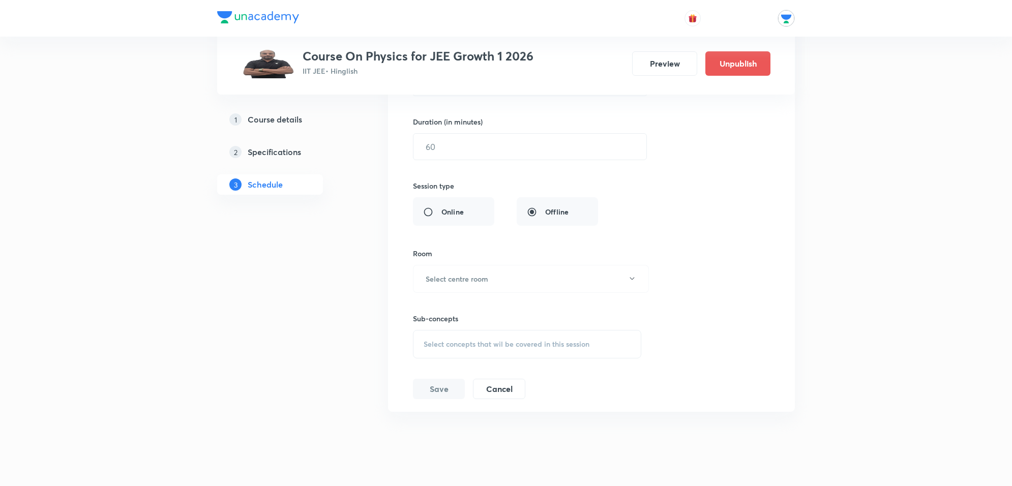
scroll to position [7089, 0]
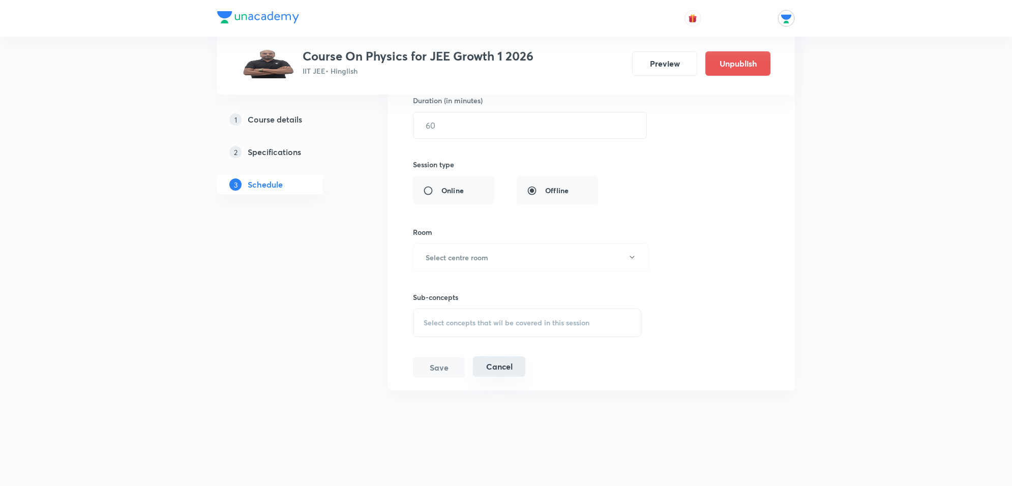
click at [513, 363] on button "Cancel" at bounding box center [499, 366] width 52 height 20
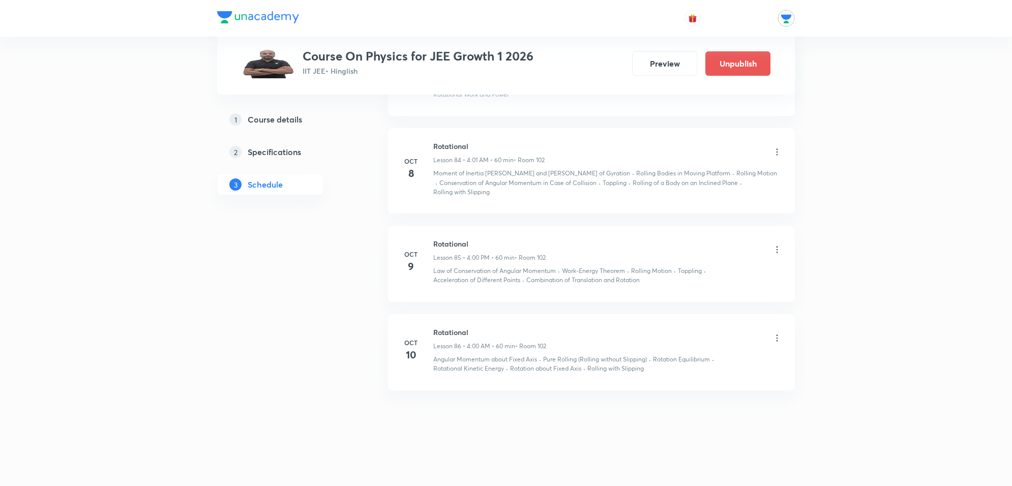
scroll to position [6718, 0]
click at [776, 335] on icon at bounding box center [777, 338] width 2 height 7
click at [685, 363] on p "Edit" at bounding box center [682, 364] width 13 height 11
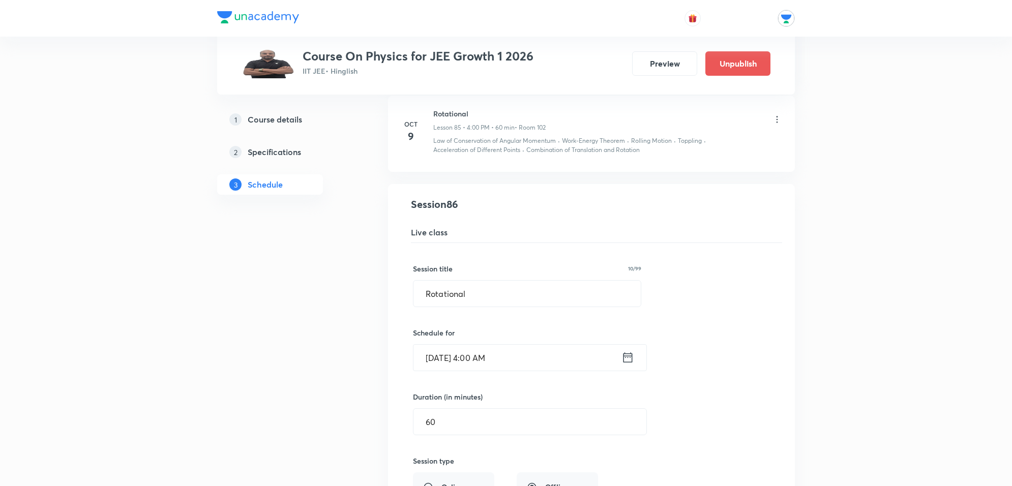
scroll to position [6845, 0]
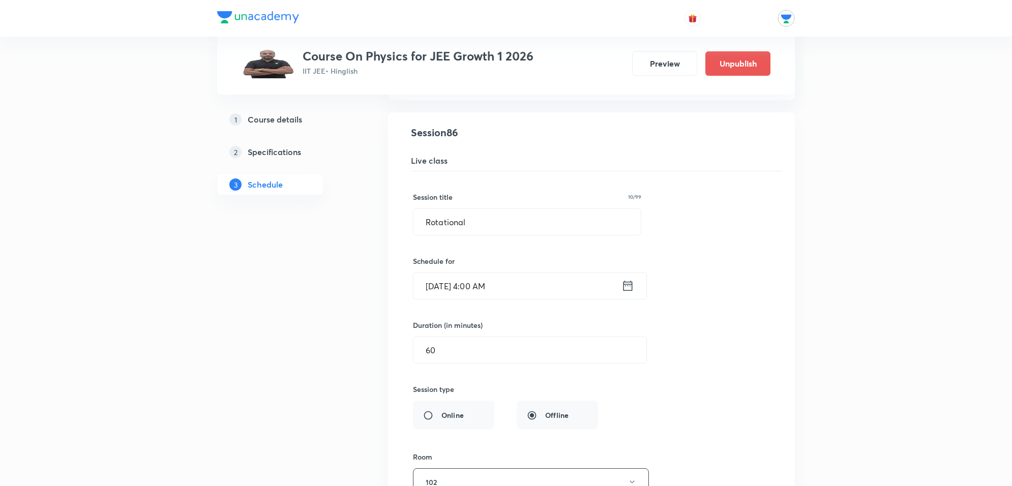
click at [624, 293] on icon at bounding box center [627, 286] width 13 height 14
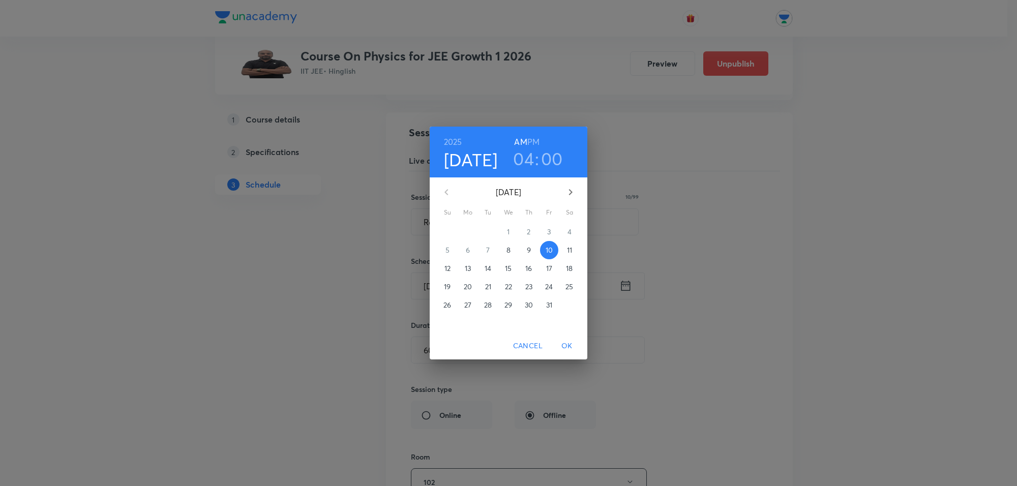
click at [530, 142] on h6 "PM" at bounding box center [533, 142] width 12 height 14
click at [570, 346] on span "OK" at bounding box center [567, 346] width 24 height 13
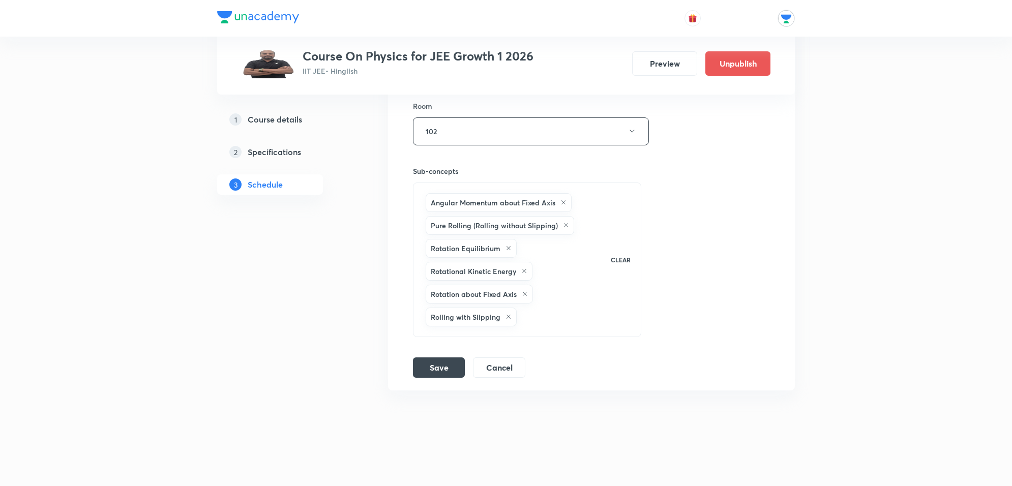
scroll to position [7217, 0]
click at [451, 372] on button "Save" at bounding box center [439, 366] width 52 height 20
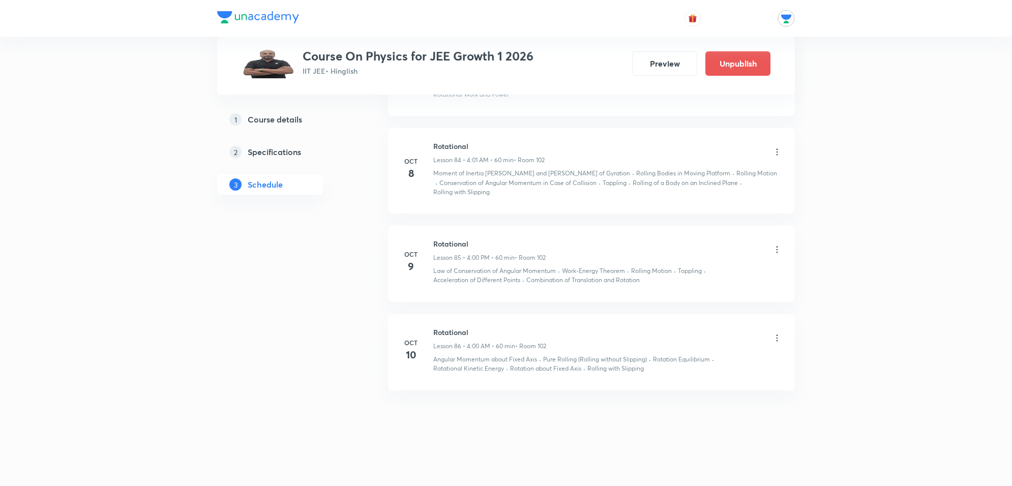
scroll to position [6718, 0]
click at [776, 148] on icon at bounding box center [777, 152] width 10 height 10
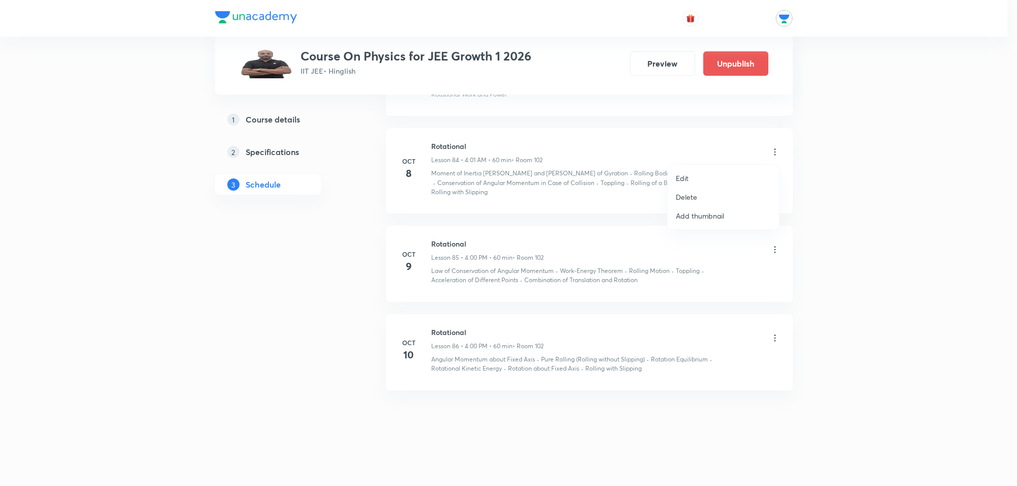
click at [707, 195] on li "Delete" at bounding box center [723, 197] width 111 height 19
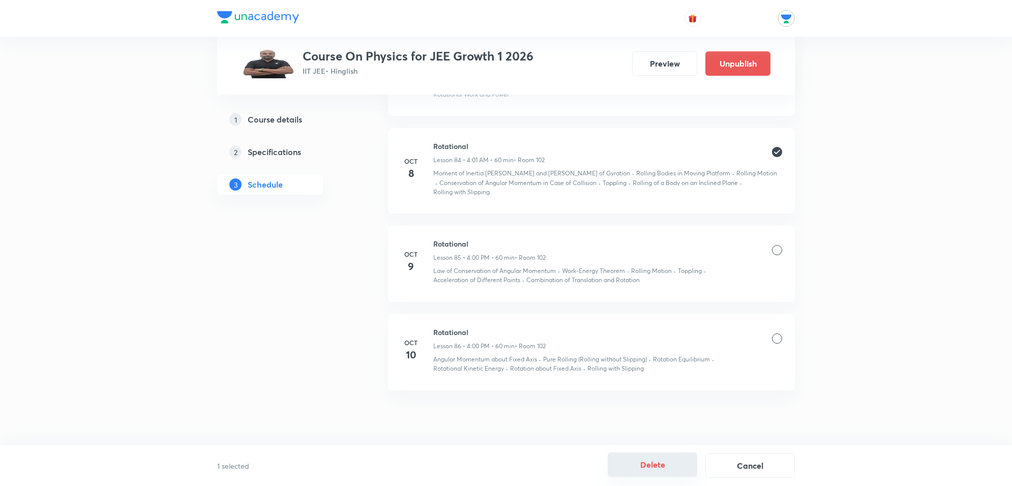
click at [652, 469] on button "Delete" at bounding box center [652, 465] width 89 height 24
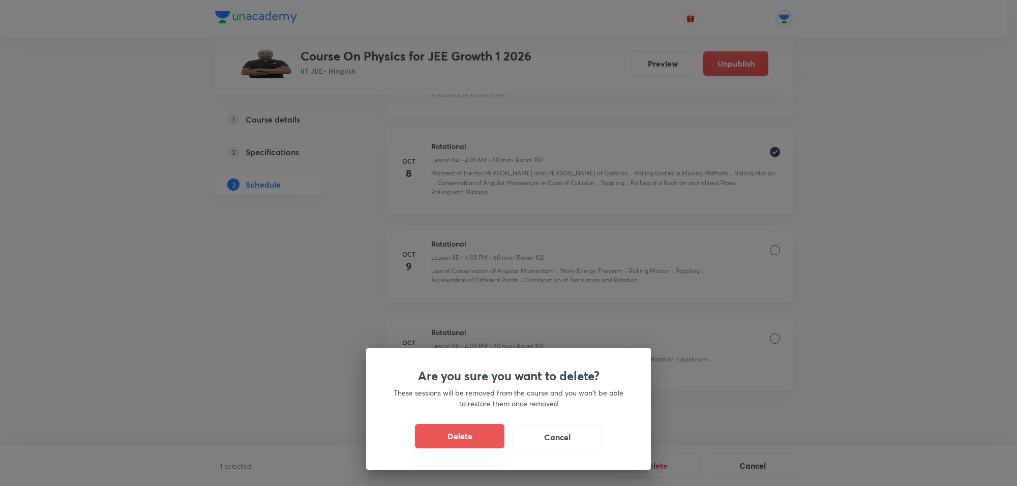
click at [469, 434] on button "Delete" at bounding box center [459, 436] width 89 height 24
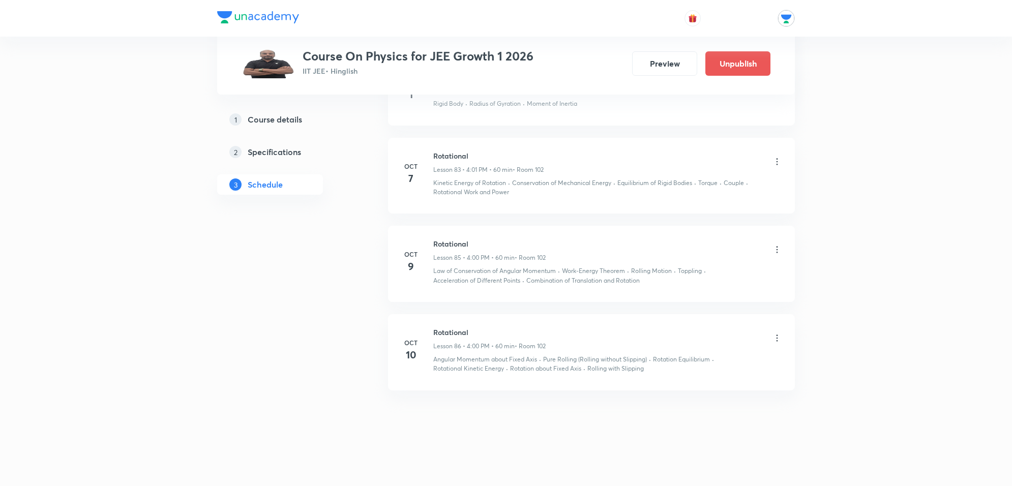
scroll to position [6620, 0]
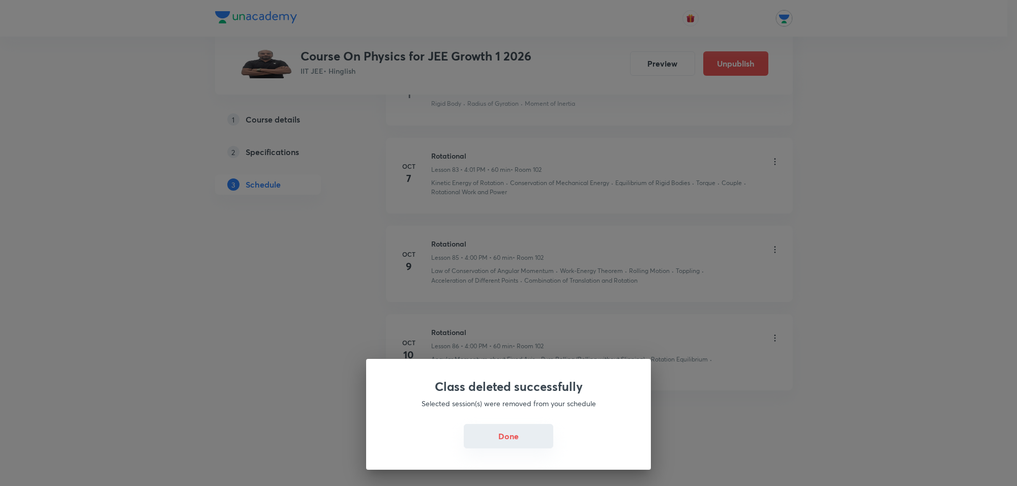
click at [514, 430] on button "Done" at bounding box center [508, 436] width 89 height 24
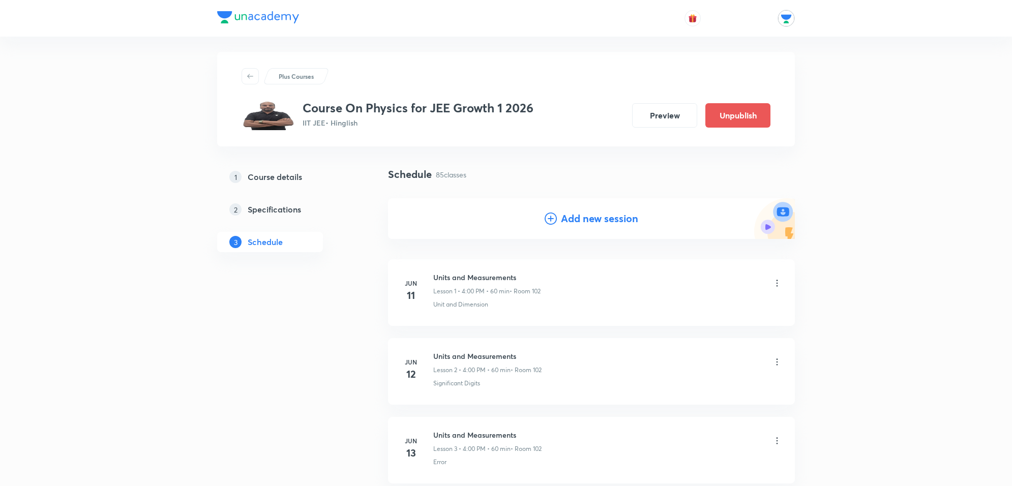
scroll to position [0, 0]
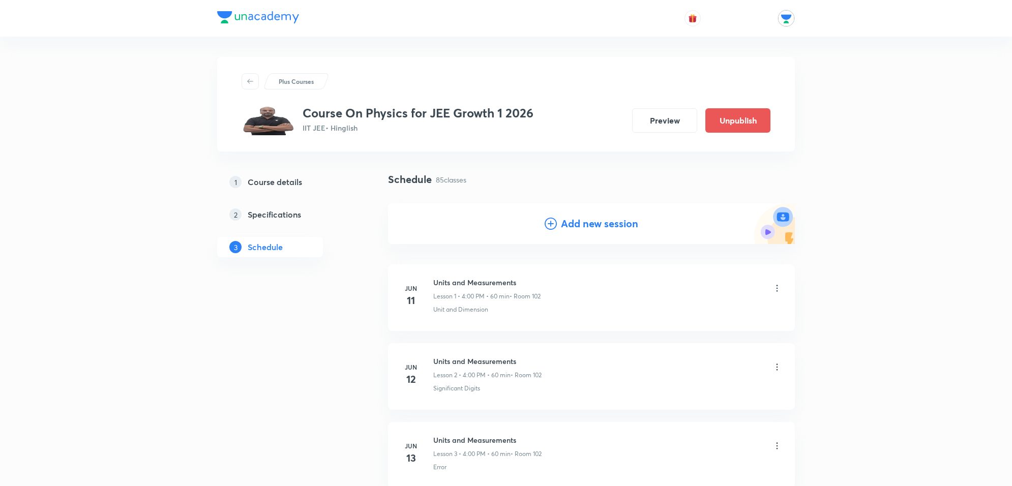
click at [591, 224] on h4 "Add new session" at bounding box center [599, 223] width 77 height 15
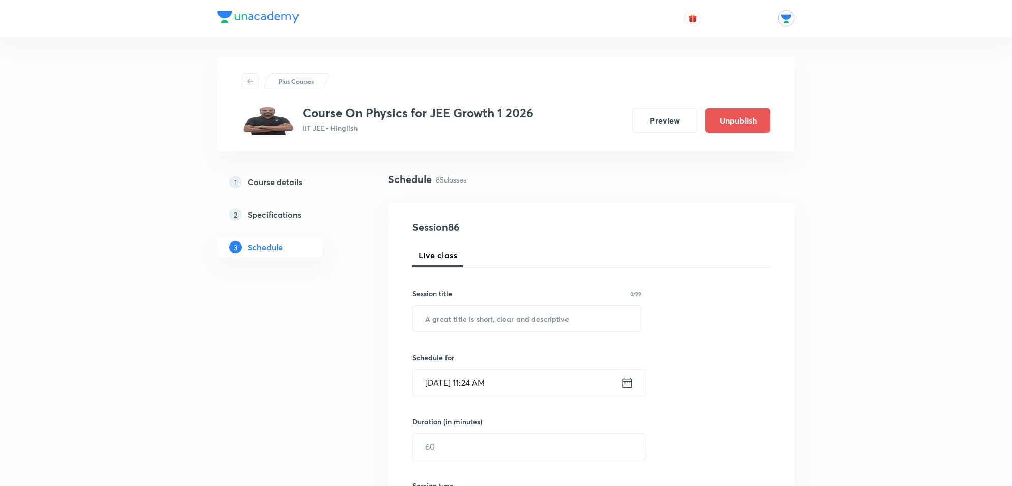
click at [639, 388] on div "[DATE] 11:24 AM ​" at bounding box center [529, 382] width 234 height 27
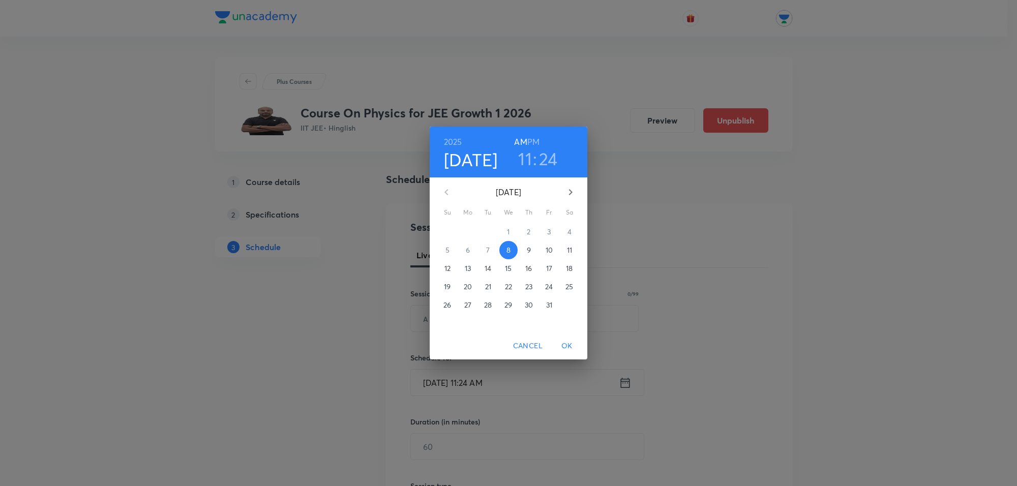
click at [538, 138] on h6 "PM" at bounding box center [533, 142] width 12 height 14
click at [522, 154] on h3 "11" at bounding box center [525, 158] width 14 height 21
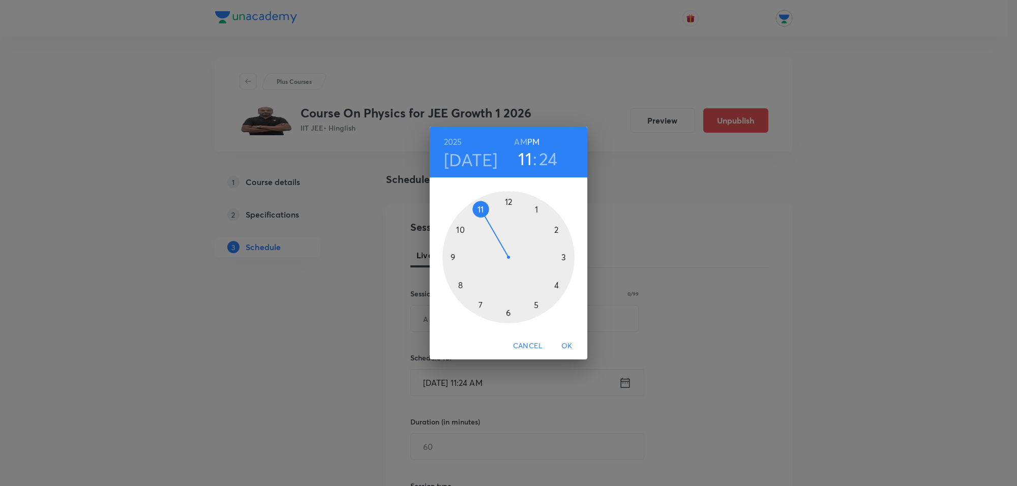
click at [557, 285] on div at bounding box center [508, 257] width 132 height 132
click at [507, 202] on div at bounding box center [508, 257] width 132 height 132
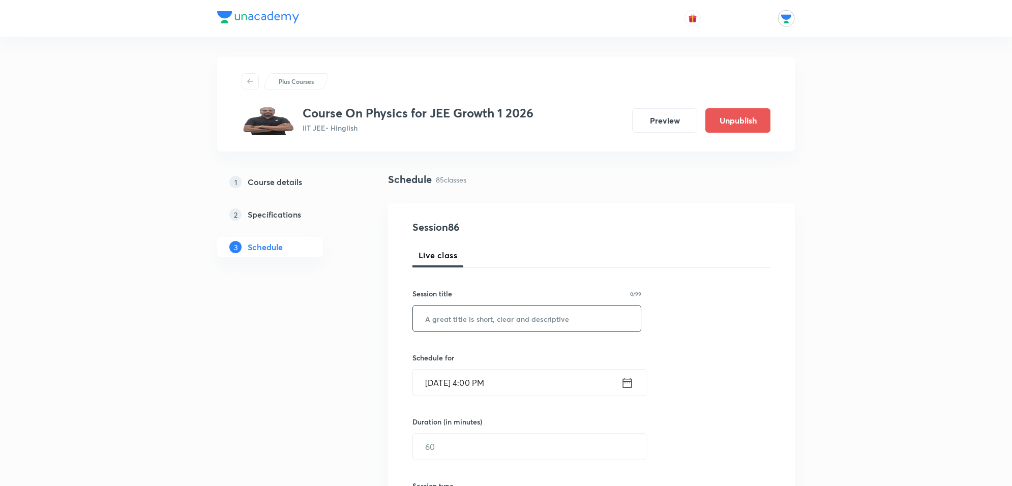
click at [520, 317] on input "text" at bounding box center [527, 319] width 228 height 26
type input "r"
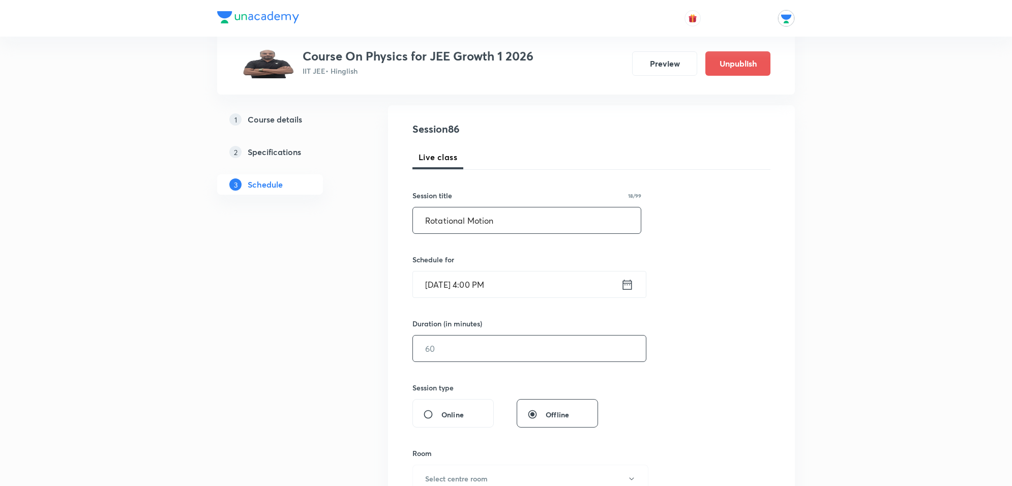
scroll to position [127, 0]
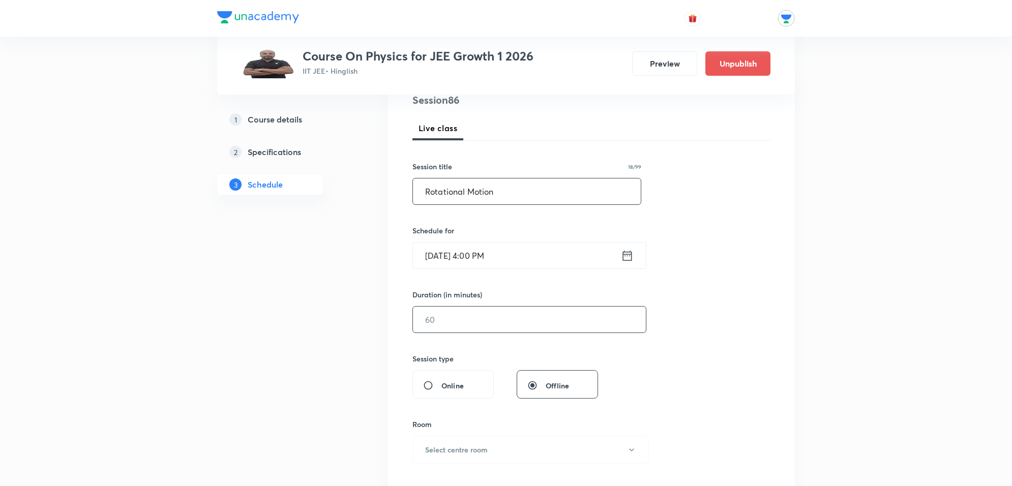
type input "Rotational Motion"
click at [563, 317] on input "text" at bounding box center [529, 320] width 233 height 26
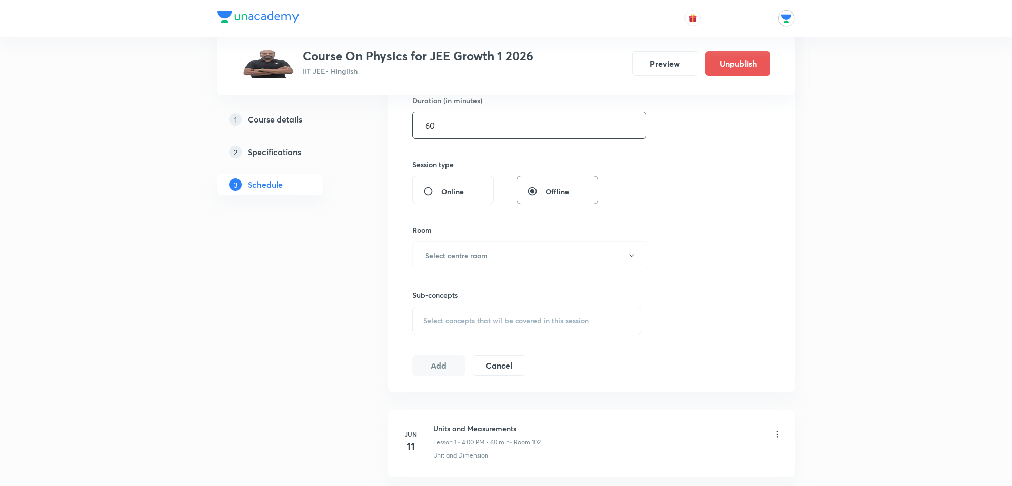
type input "60"
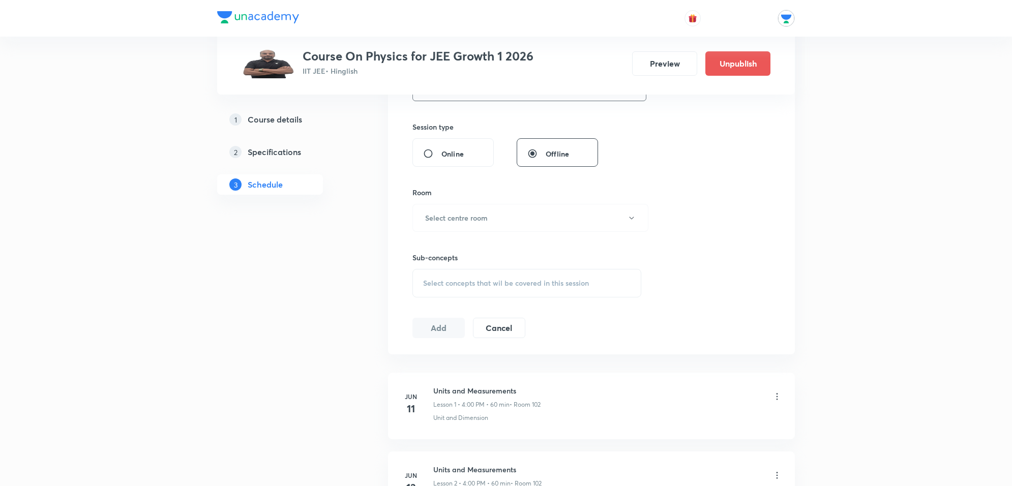
click at [510, 256] on div "Sub-concepts Select concepts that wil be covered in this session" at bounding box center [526, 265] width 229 height 66
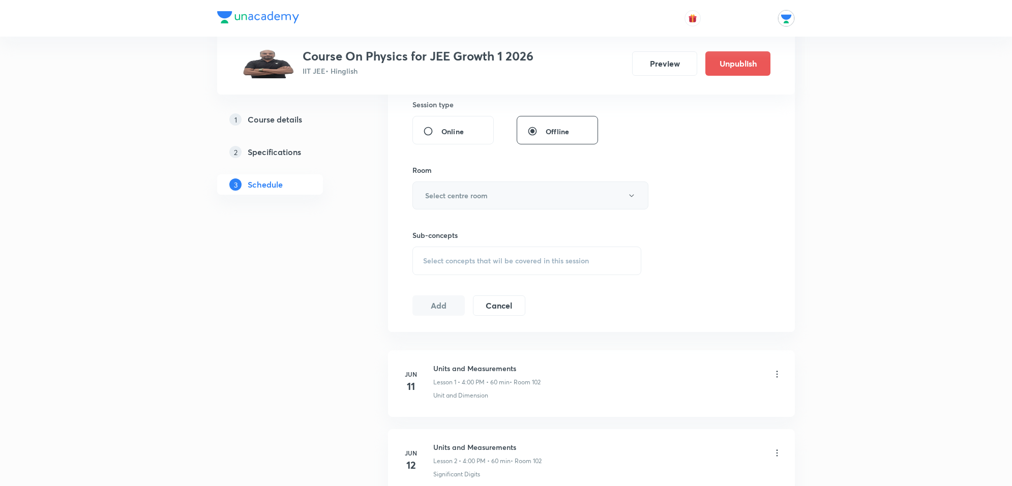
click at [530, 194] on button "Select centre room" at bounding box center [530, 196] width 236 height 28
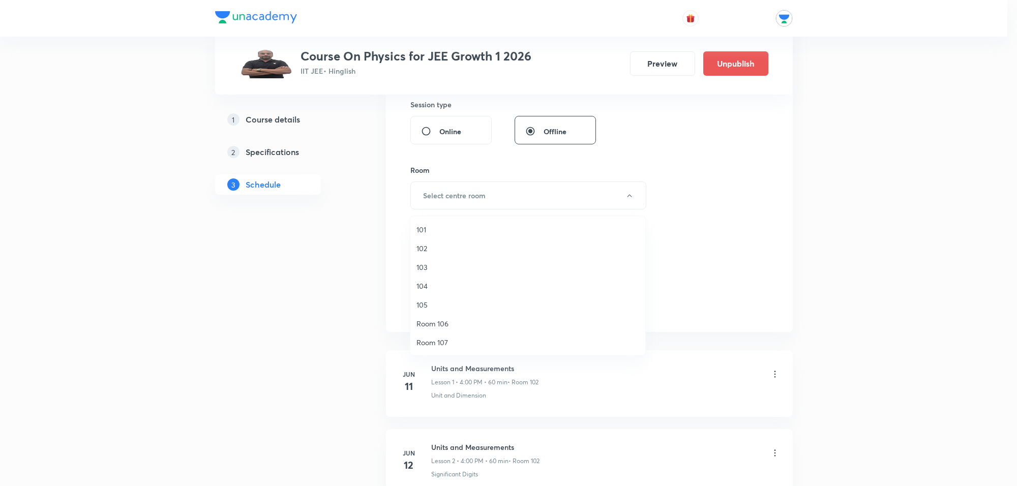
click at [423, 249] on span "102" at bounding box center [527, 248] width 223 height 11
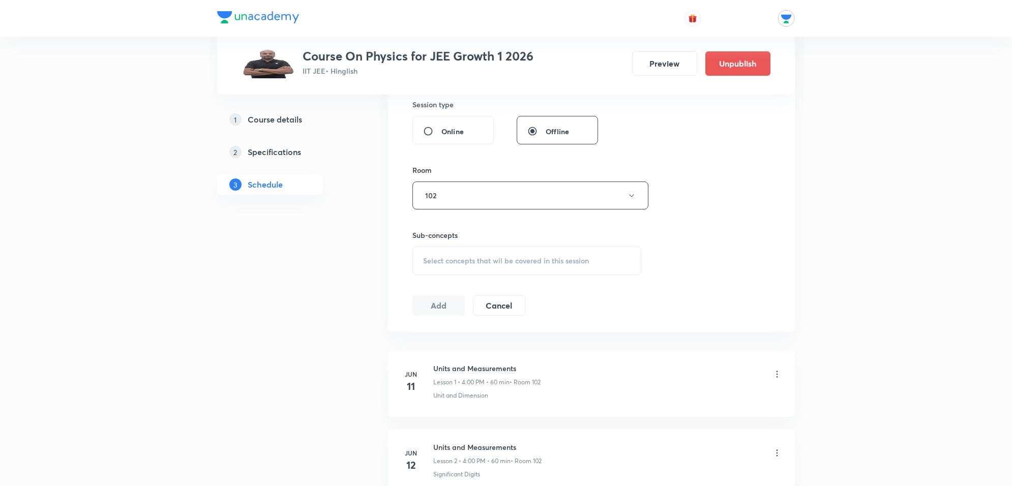
click at [468, 257] on span "Select concepts that wil be covered in this session" at bounding box center [506, 261] width 166 height 8
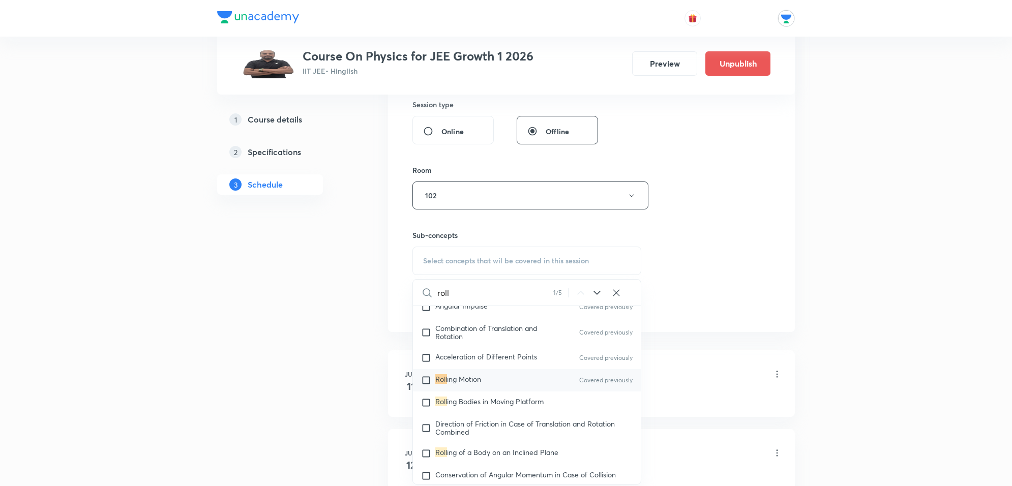
scroll to position [2380, 0]
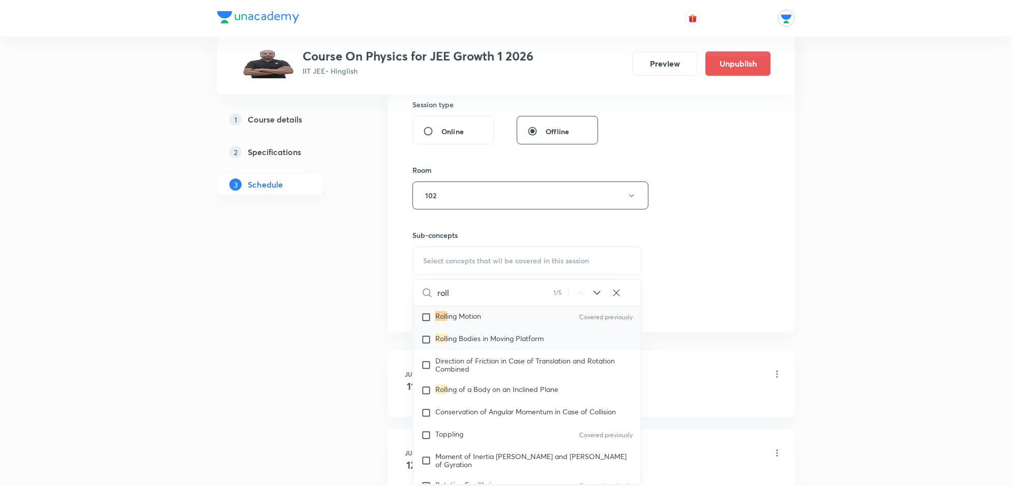
type input "roll"
click at [502, 334] on span "ing Bodies in Moving Platform" at bounding box center [495, 339] width 97 height 10
checkbox input "true"
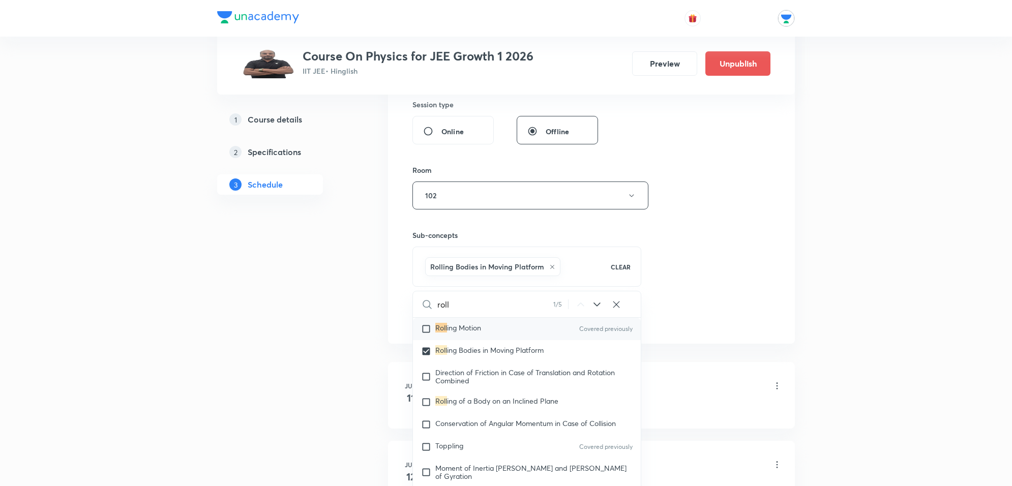
click at [492, 328] on div "Roll ing Motion Covered previously" at bounding box center [527, 329] width 228 height 22
checkbox input "true"
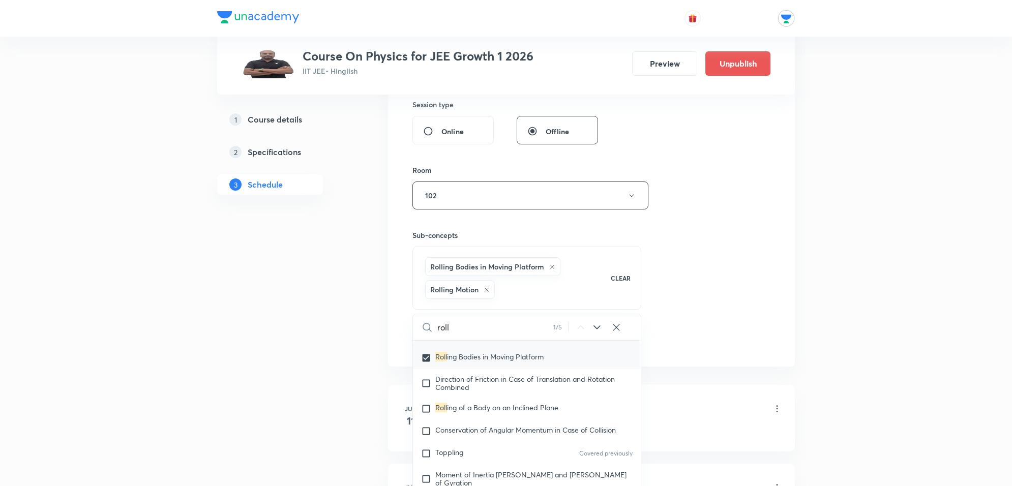
scroll to position [2443, 0]
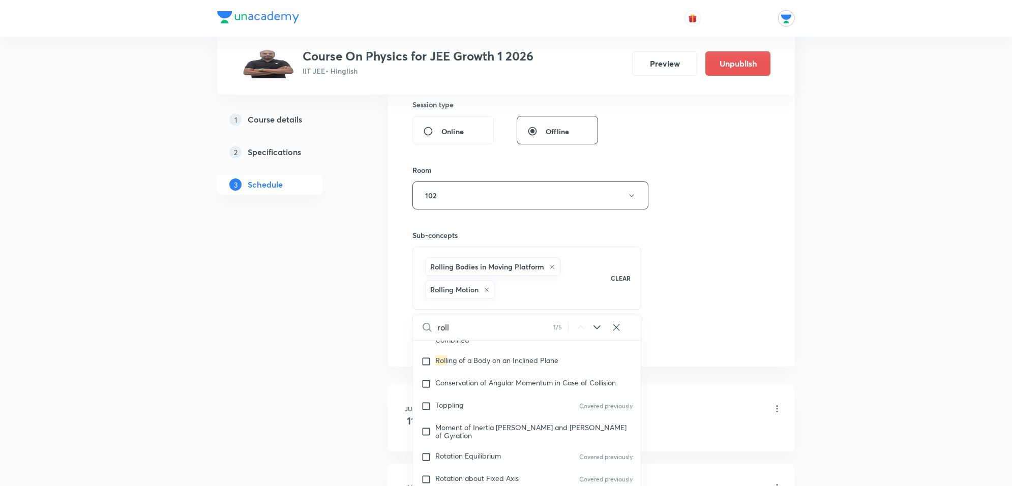
click at [707, 282] on div "Session 86 Live class Session title 18/99 Rotational Motion ​ Schedule for [DAT…" at bounding box center [591, 94] width 358 height 512
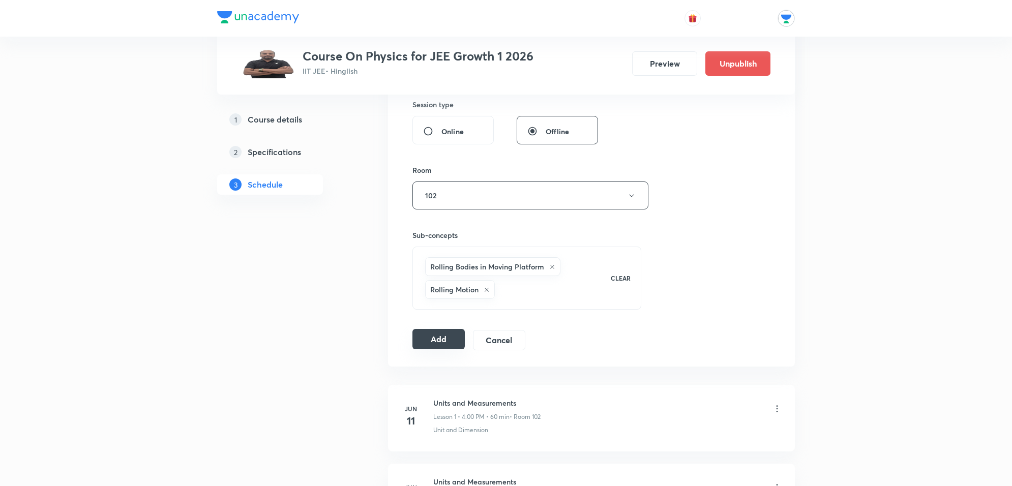
click at [429, 337] on button "Add" at bounding box center [438, 339] width 52 height 20
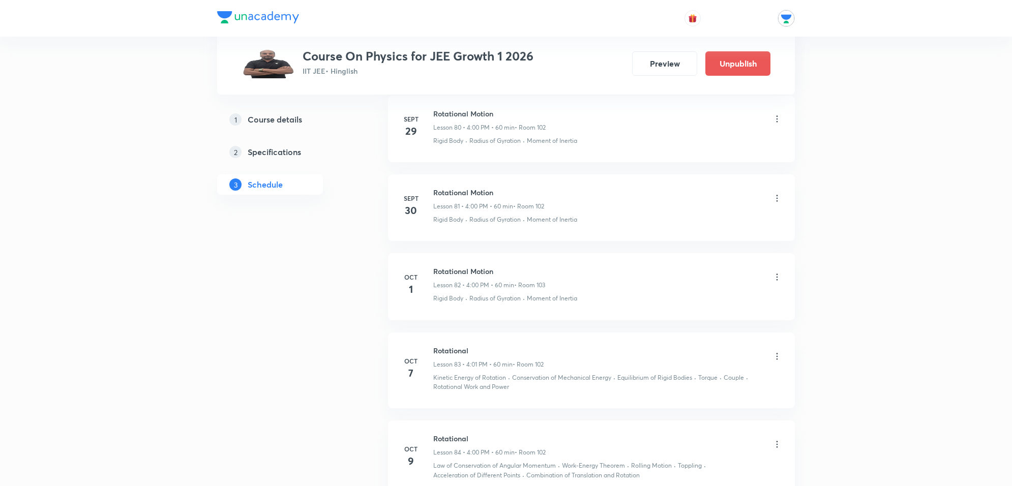
scroll to position [6700, 0]
